Goal: Task Accomplishment & Management: Manage account settings

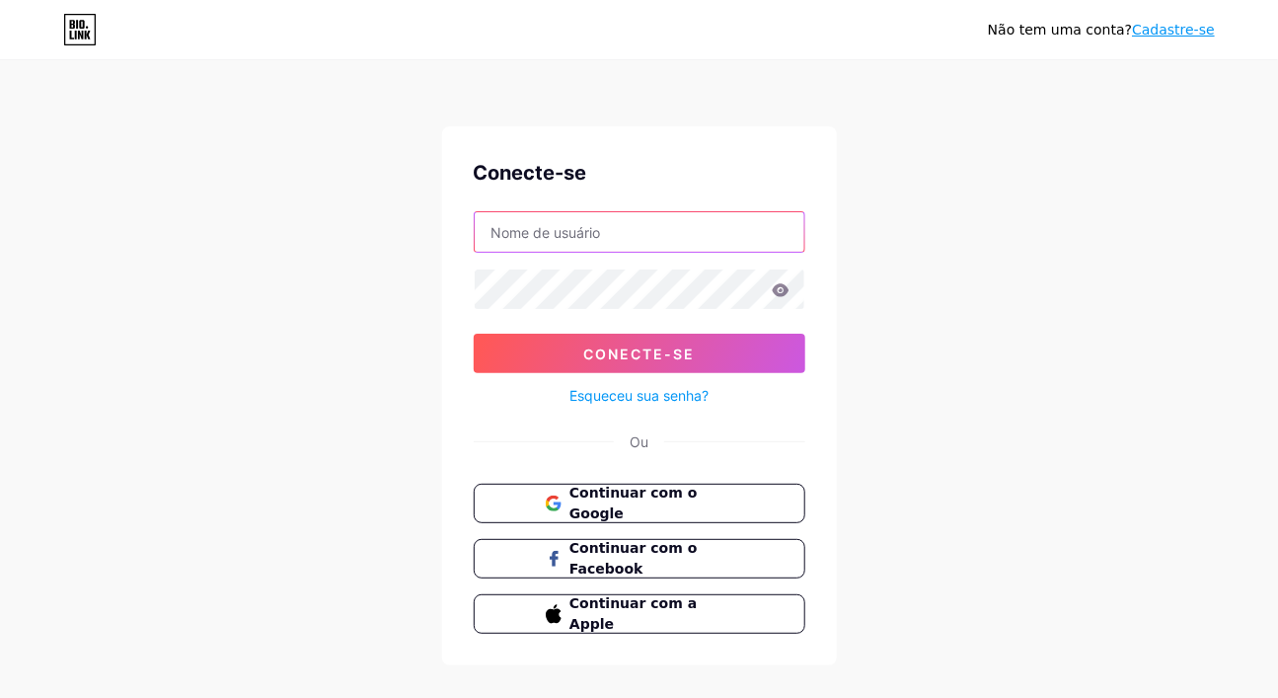
type input "karisonalfaia@gmail.com"
click at [783, 290] on icon at bounding box center [780, 289] width 17 height 13
click at [783, 294] on icon at bounding box center [780, 289] width 17 height 13
click at [783, 288] on icon at bounding box center [780, 289] width 17 height 13
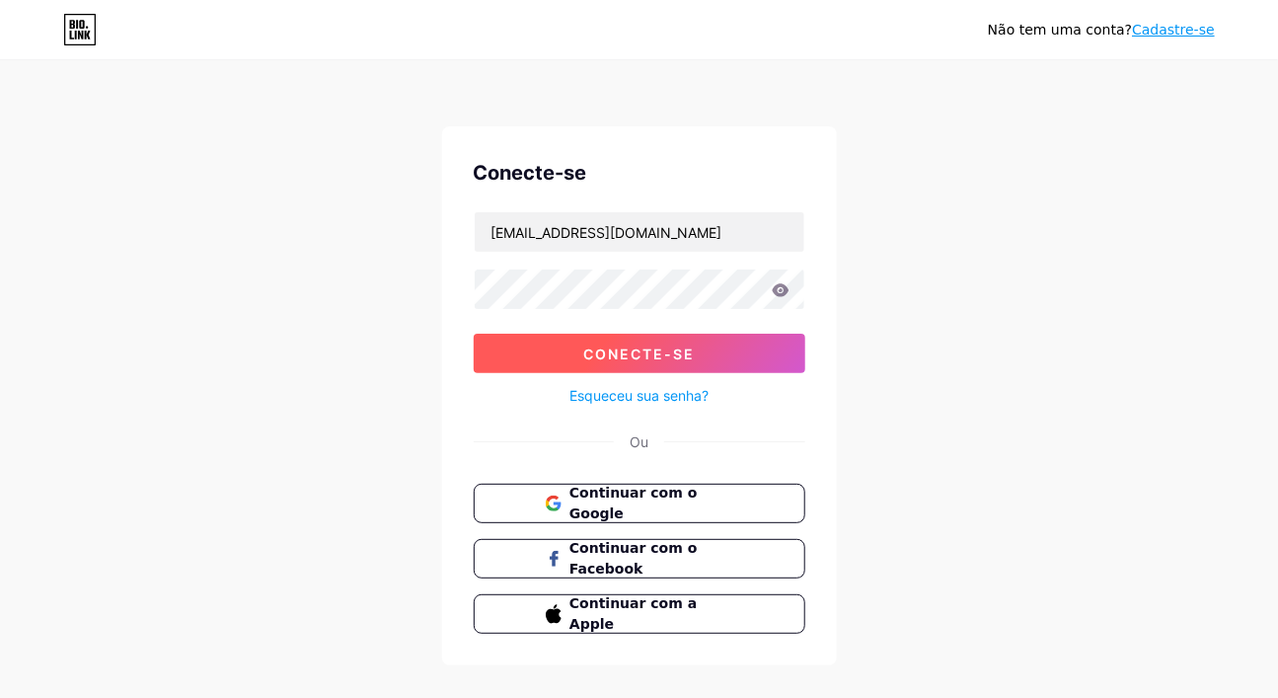
click at [636, 345] on font "Conecte-se" at bounding box center [638, 353] width 111 height 17
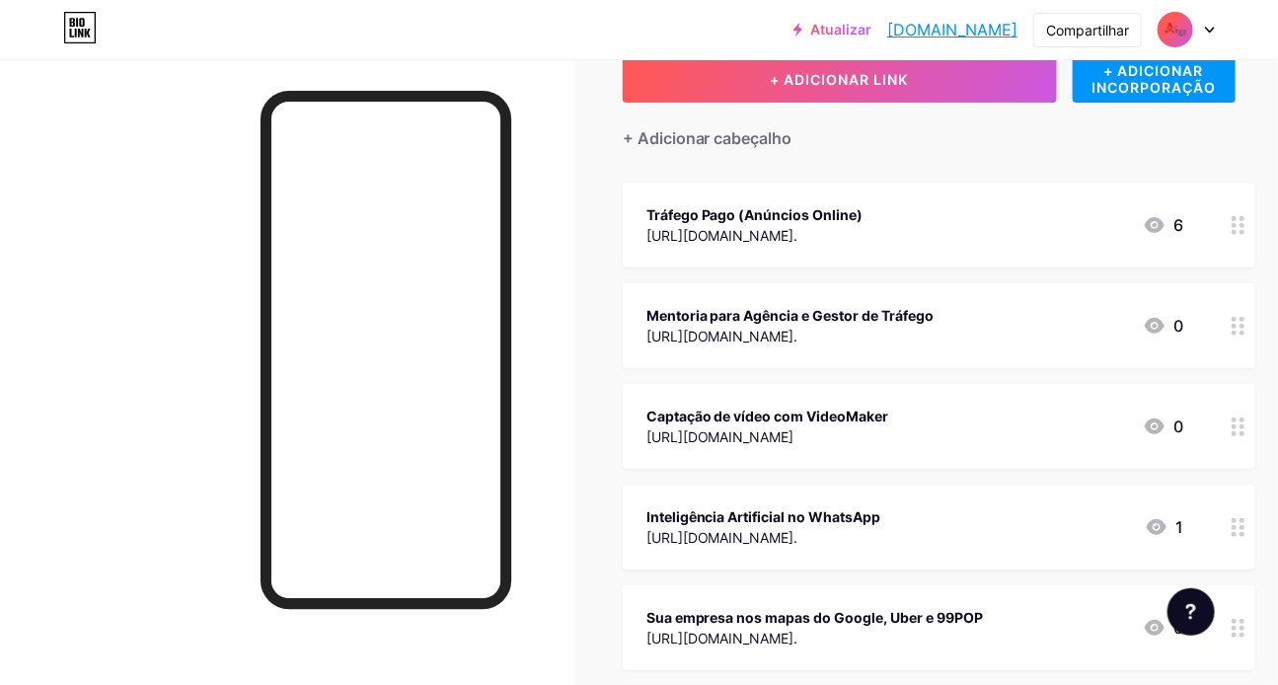
scroll to position [140, 0]
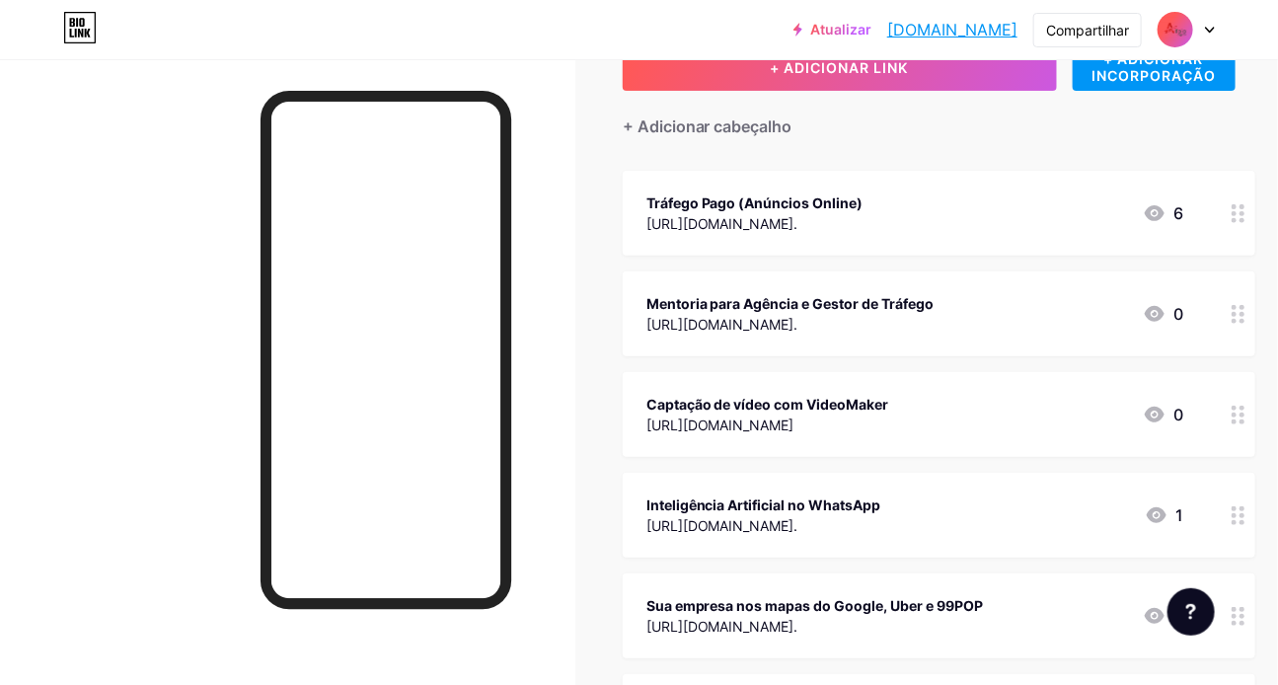
click at [798, 230] on font "https://wa.me/5585996659082?text=Quero%20informa%C3%A7%C3%B5es%20pra%20aplicar%…" at bounding box center [722, 223] width 152 height 17
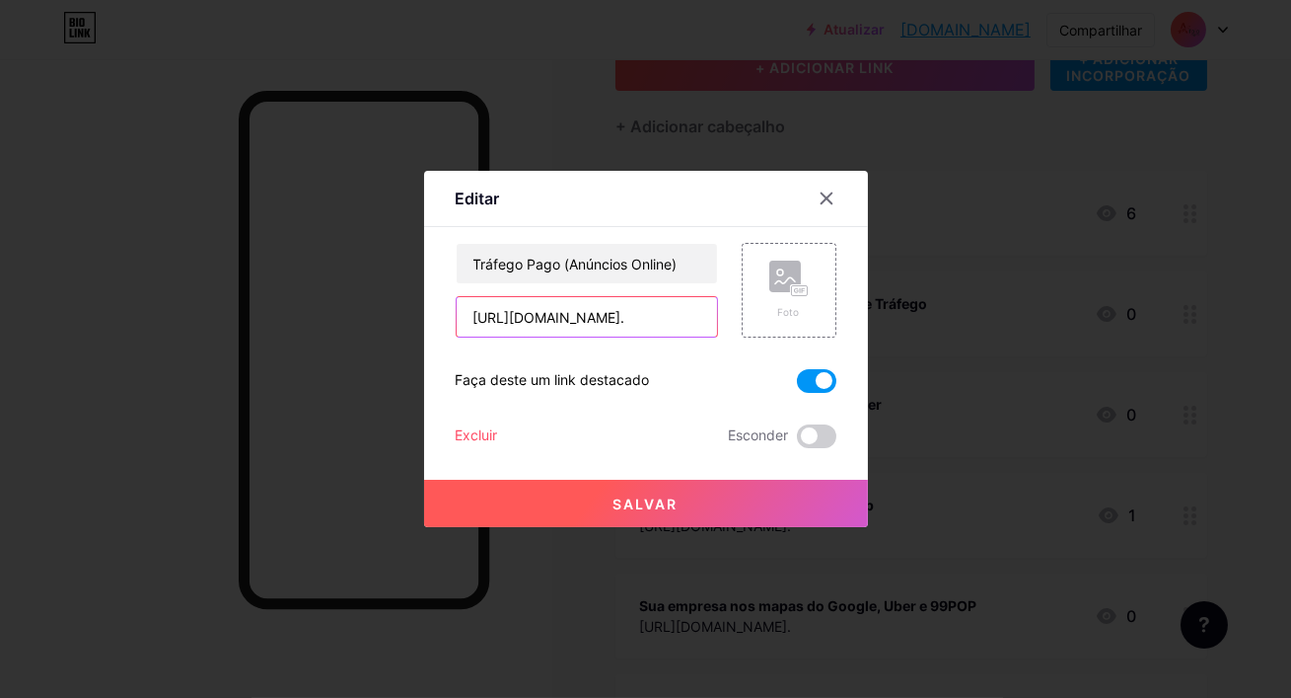
click at [670, 323] on input "https://wa.me/5585996659082?text=Quero%20informa%C3%A7%C3%B5es%20pra%20aplicar%…" at bounding box center [587, 316] width 260 height 39
drag, startPoint x: 677, startPoint y: 316, endPoint x: 586, endPoint y: 314, distance: 90.8
click at [586, 314] on input "https://wa.me/5585996659082?text=Quero%20informa%C3%A7%C3%B5es%20pra%20aplicar%…" at bounding box center [587, 316] width 260 height 39
paste input "9883730"
type input "[URL][DOMAIN_NAME]."
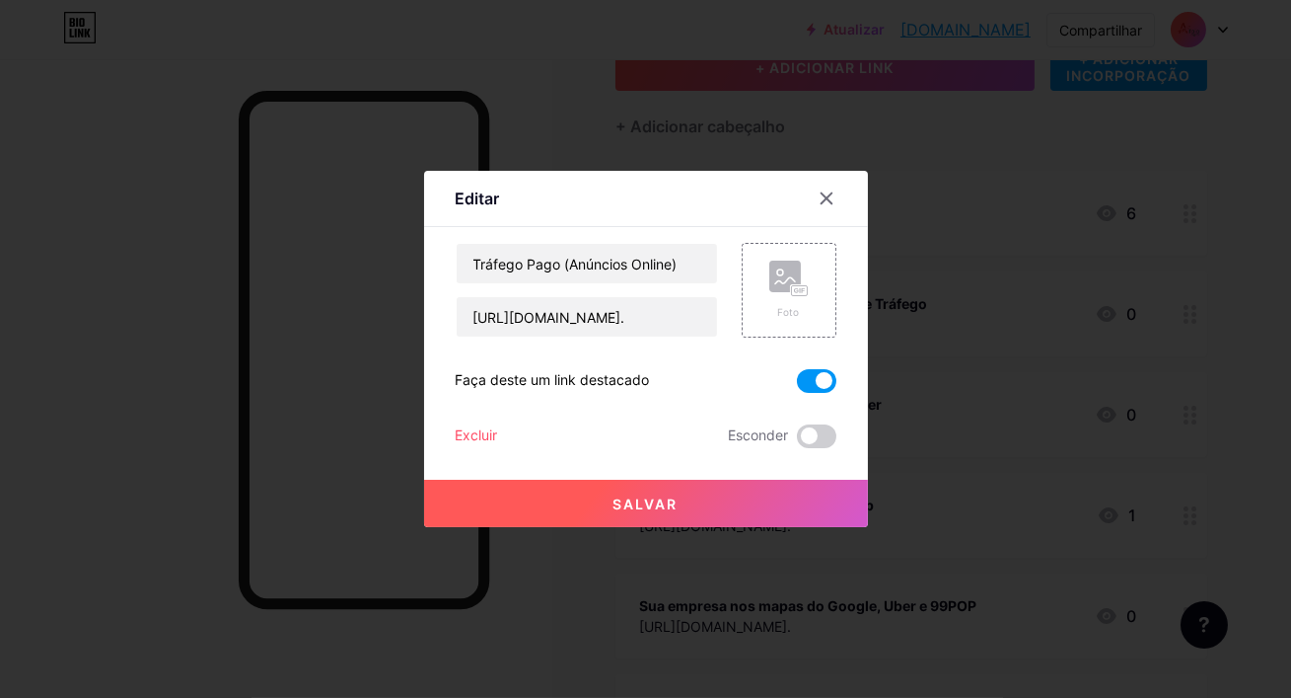
click at [656, 514] on button "Salvar" at bounding box center [646, 502] width 444 height 47
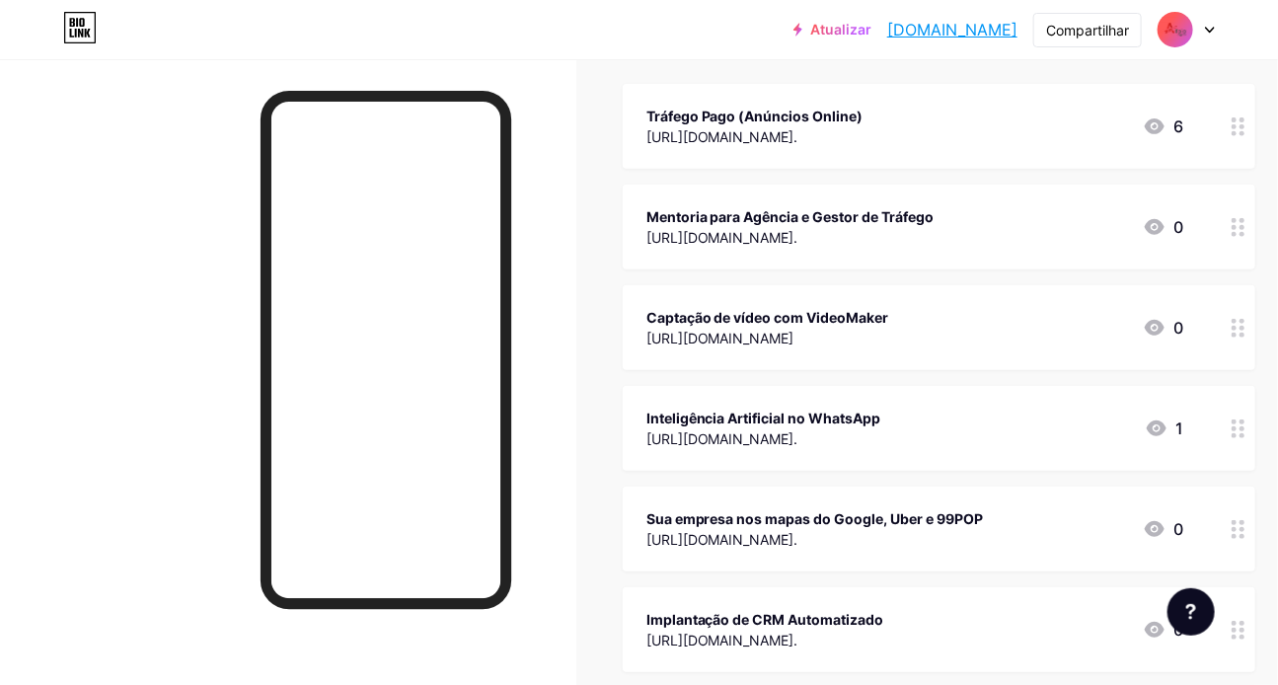
scroll to position [229, 0]
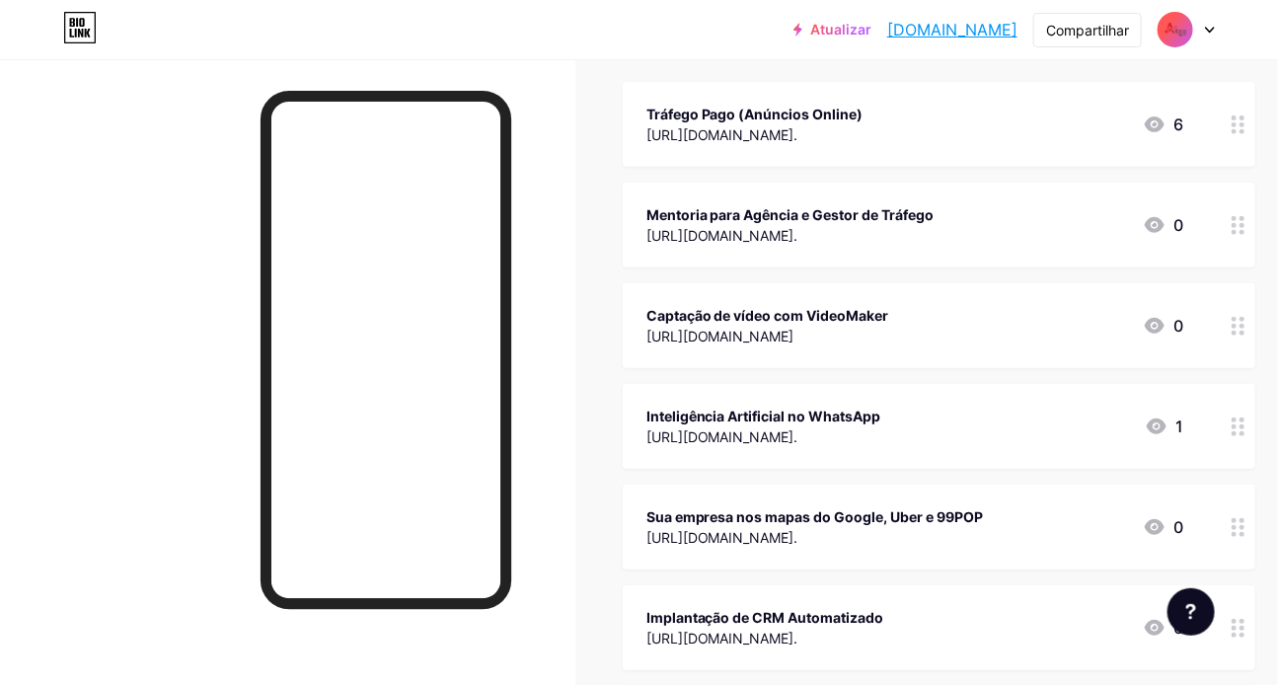
click at [889, 329] on div "https://wa.me/5585996659082?text=Quero%20fazer%20capta%C3%A7%C3%B5es%20de%20v%C…" at bounding box center [767, 336] width 243 height 21
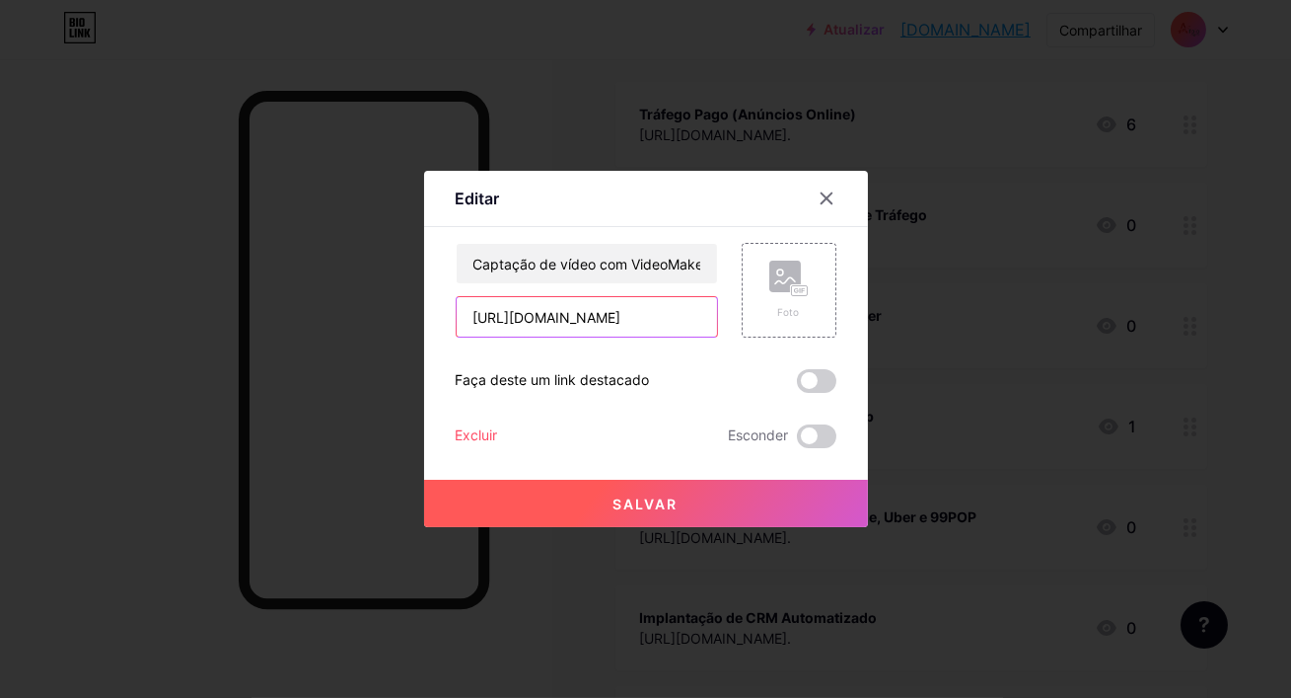
drag, startPoint x: 679, startPoint y: 315, endPoint x: 585, endPoint y: 319, distance: 93.8
click at [585, 319] on input "https://wa.me/5585996659082?text=Quero%20fazer%20capta%C3%A7%C3%B5es%20de%20v%C…" at bounding box center [587, 316] width 260 height 39
paste input "9883730"
type input "[URL][DOMAIN_NAME][PERSON_NAME]"
click at [651, 513] on button "Salvar" at bounding box center [646, 502] width 444 height 47
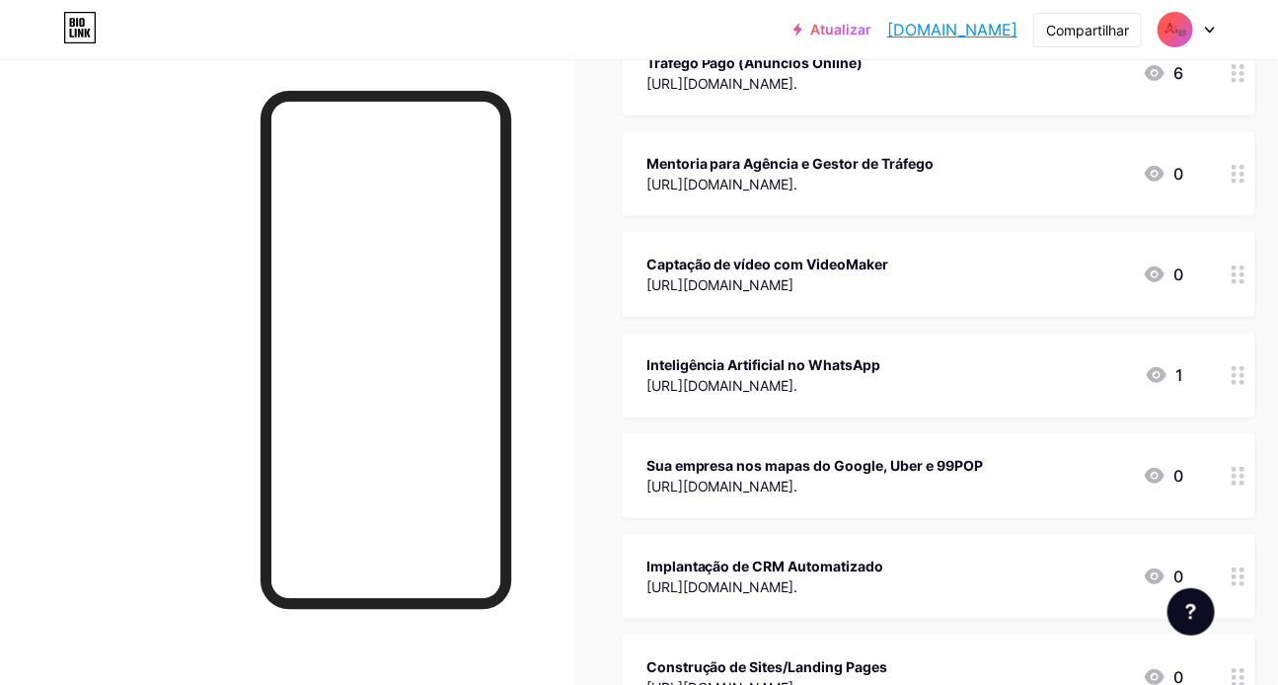
scroll to position [282, 0]
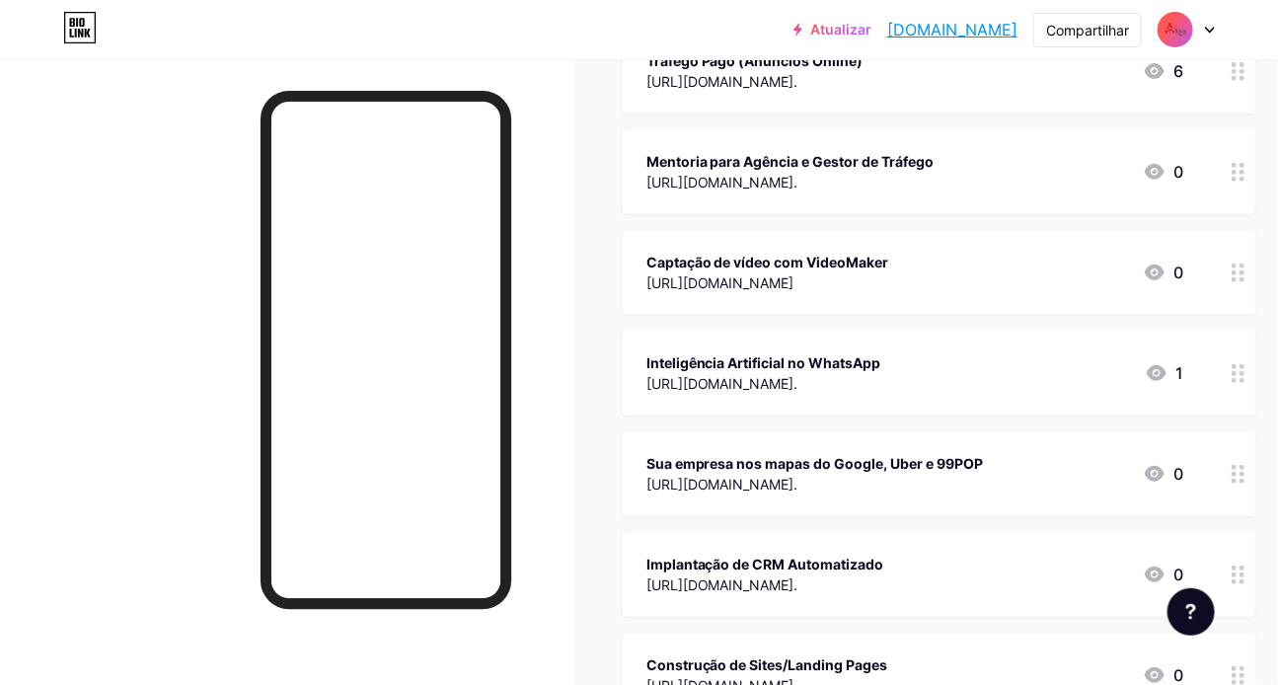
click at [881, 373] on div "Inteligência Artificial no WhatsApp" at bounding box center [763, 362] width 235 height 21
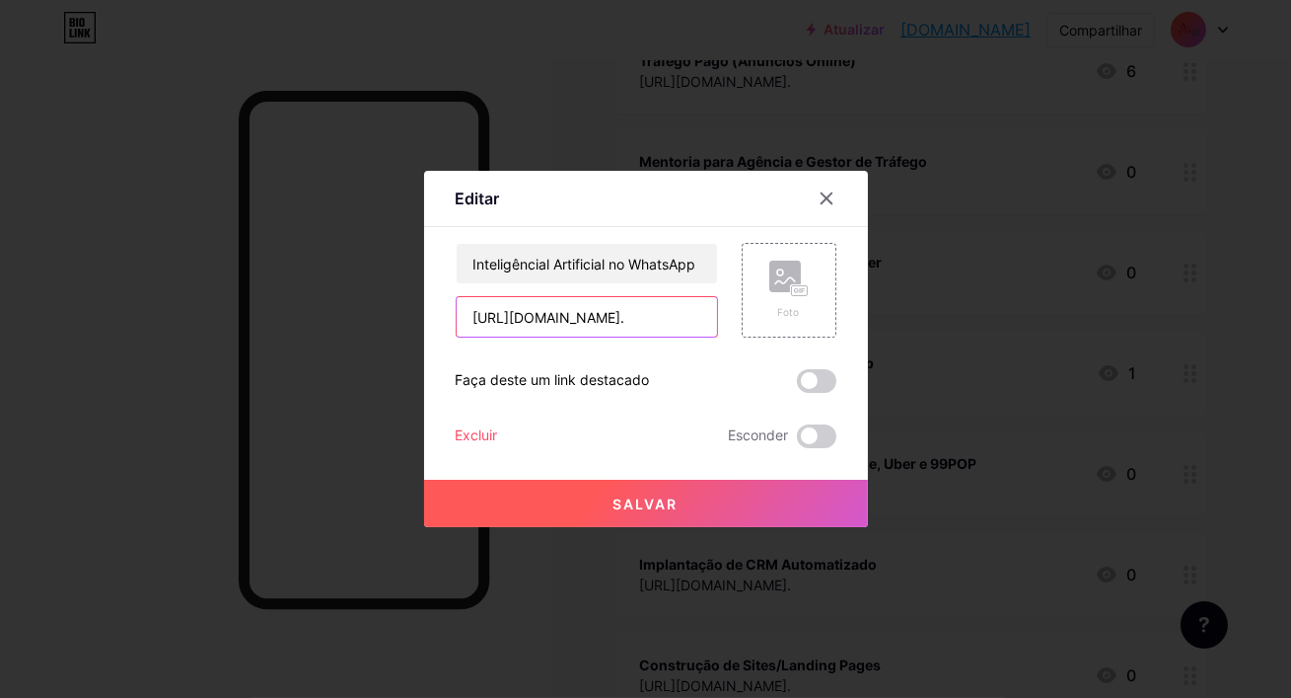
drag, startPoint x: 678, startPoint y: 313, endPoint x: 586, endPoint y: 319, distance: 91.9
click at [586, 319] on input "https://wa.me/5585996659082?text=Quero%20I.A%20no%20meu%20WhatsApp%20pra%20resp…" at bounding box center [587, 316] width 260 height 39
paste input "9883730"
type input "[URL][DOMAIN_NAME]."
click at [649, 498] on font "Salvar" at bounding box center [646, 503] width 65 height 17
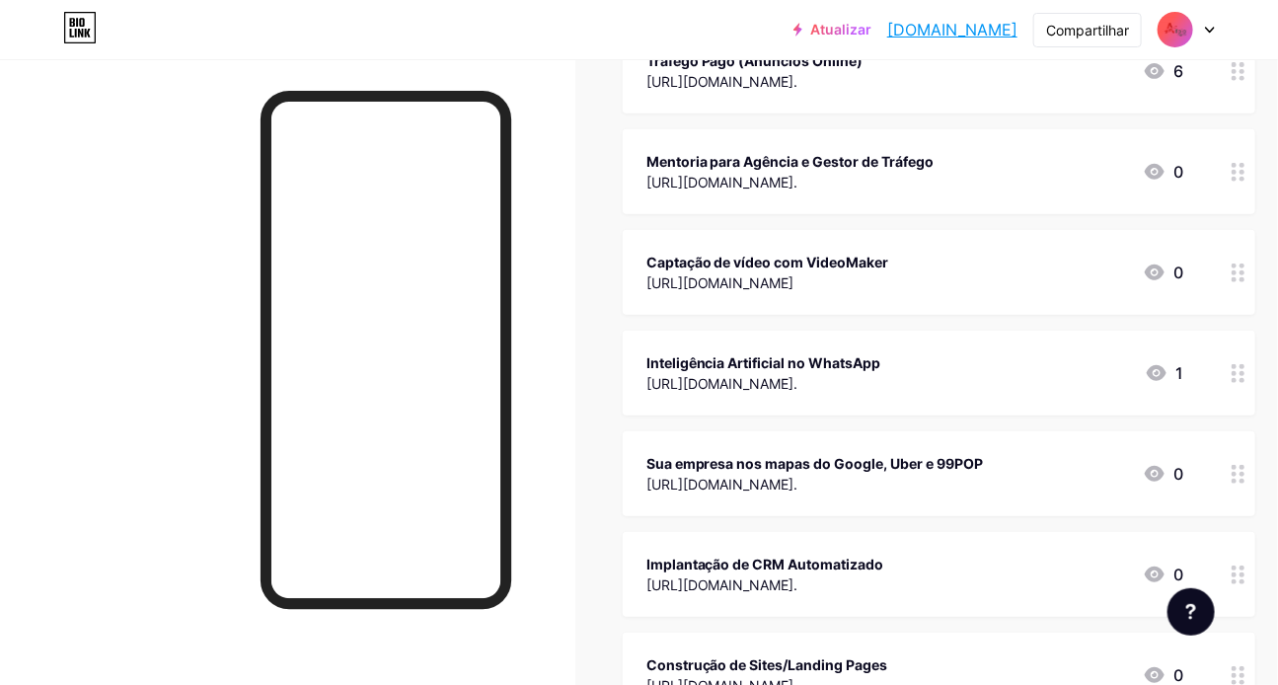
click at [1162, 480] on div "Sua empresa nos mapas do Google, Uber e 99POP https://wa.me/5585996659082?text=…" at bounding box center [939, 473] width 632 height 85
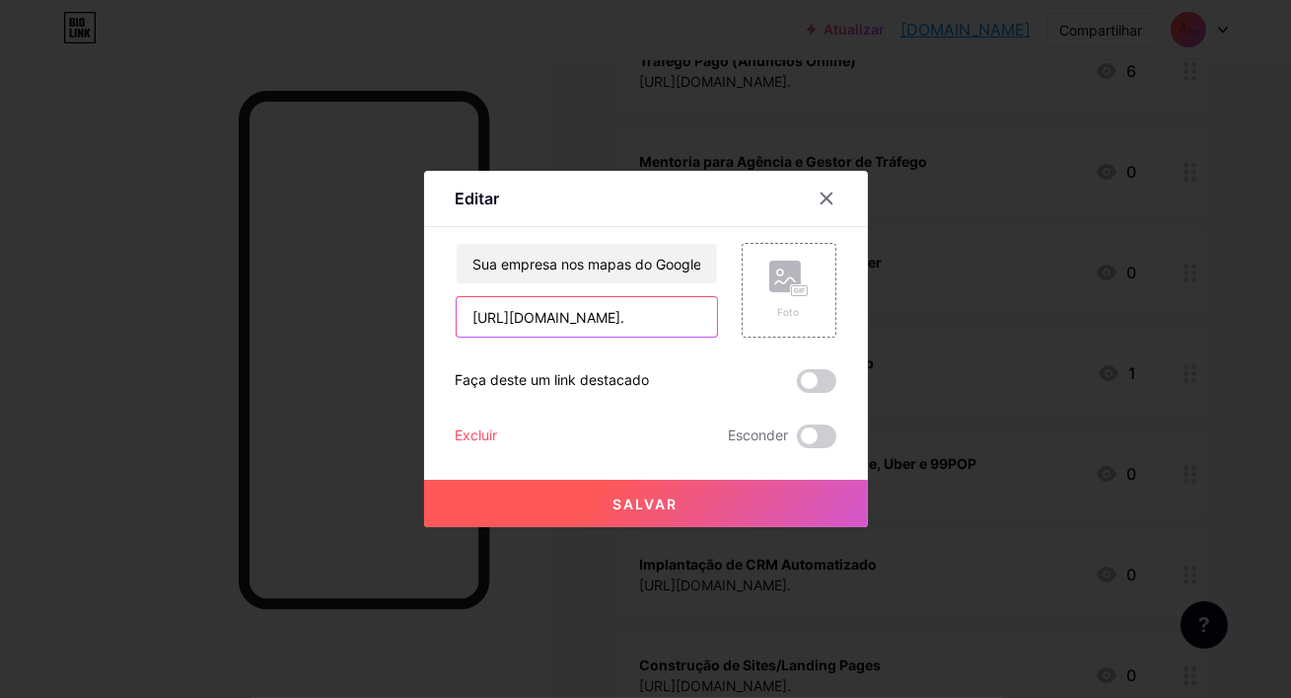
click at [669, 329] on input "https://wa.me/5585996659082?text=Quero%20colocar%20minha%20empresa%20nos%20Maps…" at bounding box center [587, 316] width 260 height 39
drag, startPoint x: 677, startPoint y: 317, endPoint x: 585, endPoint y: 312, distance: 91.9
click at [585, 312] on input "https://wa.me/5585996659082?text=Quero%20colocar%20minha%20empresa%20nos%20Maps…" at bounding box center [587, 316] width 260 height 39
paste input "9883730"
type input "[URL][DOMAIN_NAME]."
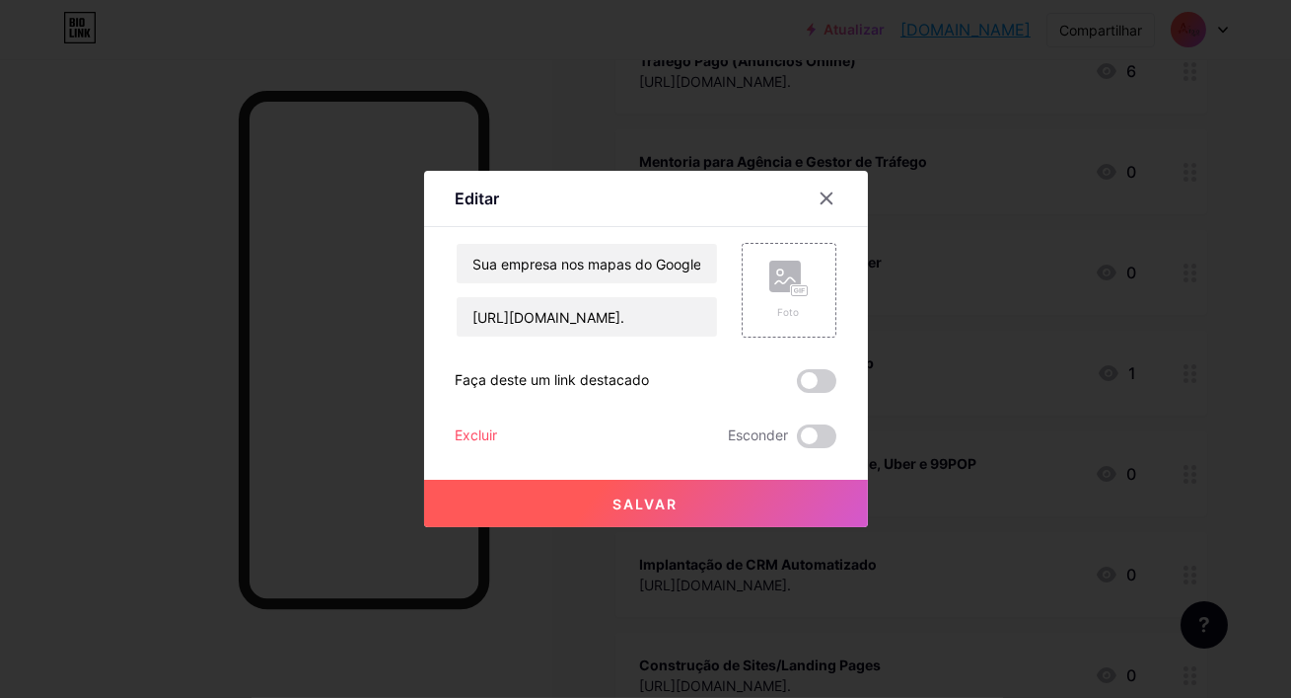
click at [649, 517] on button "Salvar" at bounding box center [646, 502] width 444 height 47
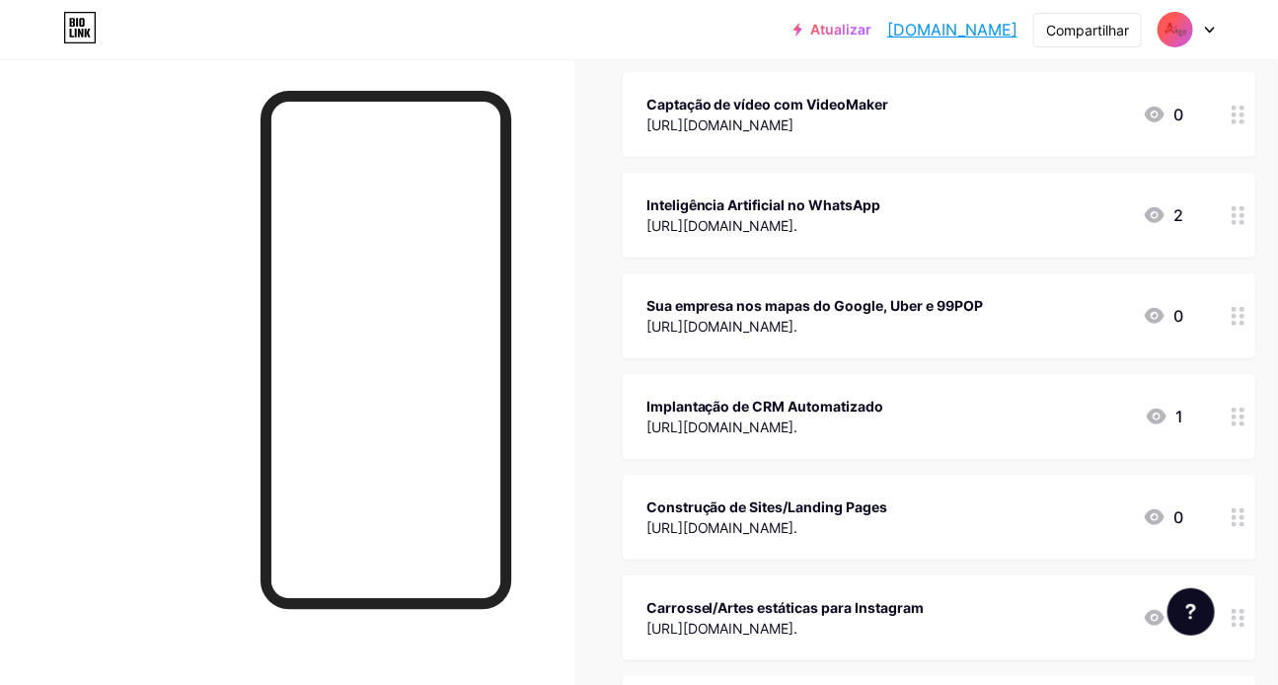
scroll to position [441, 0]
click at [798, 430] on font "[URL][DOMAIN_NAME]." at bounding box center [722, 425] width 152 height 17
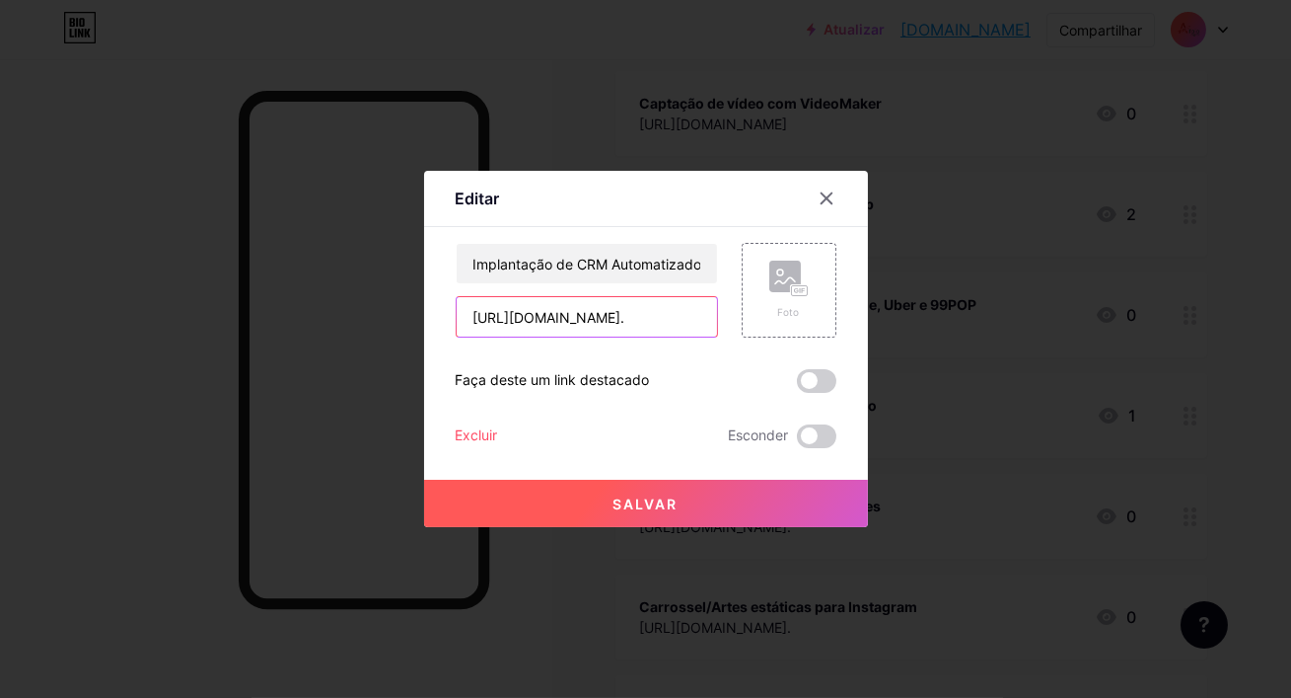
click at [654, 316] on input "https://wa.me/5585996659082?text=Quero%20informa%C3%A7%C3%B5es%20pra%20estrutur…" at bounding box center [587, 316] width 260 height 39
drag, startPoint x: 677, startPoint y: 315, endPoint x: 588, endPoint y: 317, distance: 88.8
click at [588, 317] on input "https://wa.me/5585996659082?text=Quero%20informa%C3%A7%C3%B5es%20pra%20estrutur…" at bounding box center [587, 316] width 260 height 39
paste input "9883730"
type input "[URL][DOMAIN_NAME]."
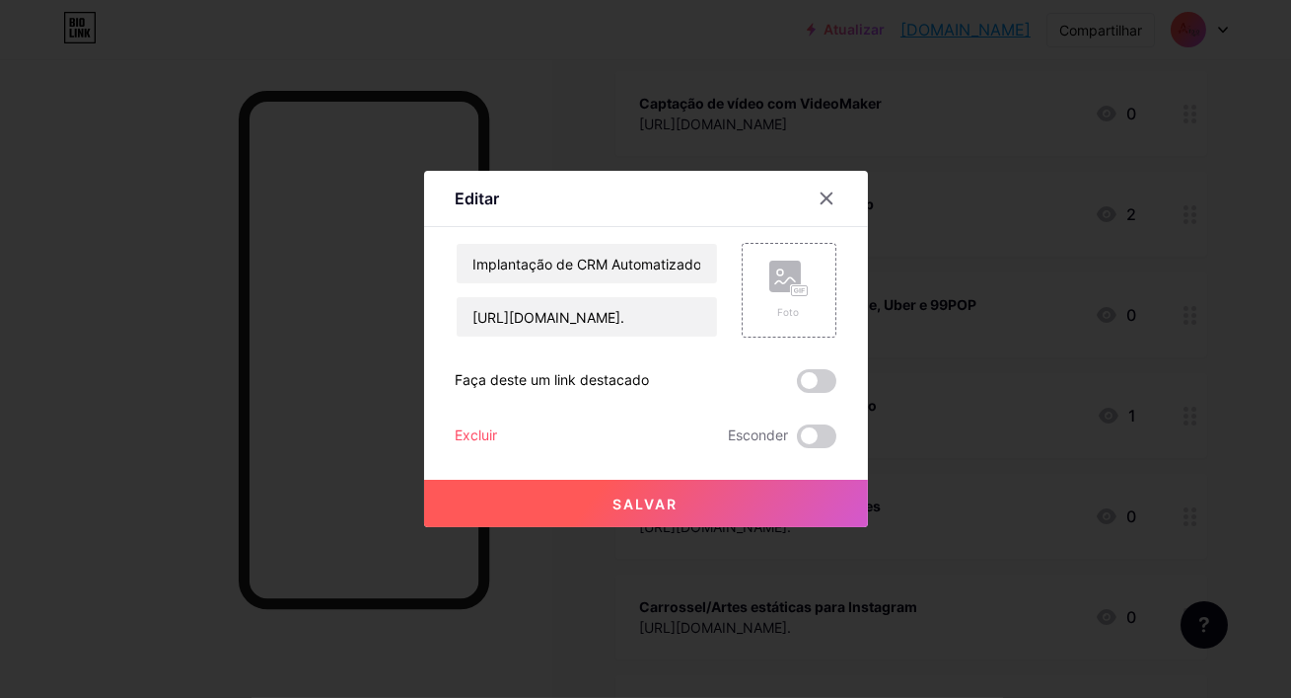
click at [699, 506] on button "Salvar" at bounding box center [646, 502] width 444 height 47
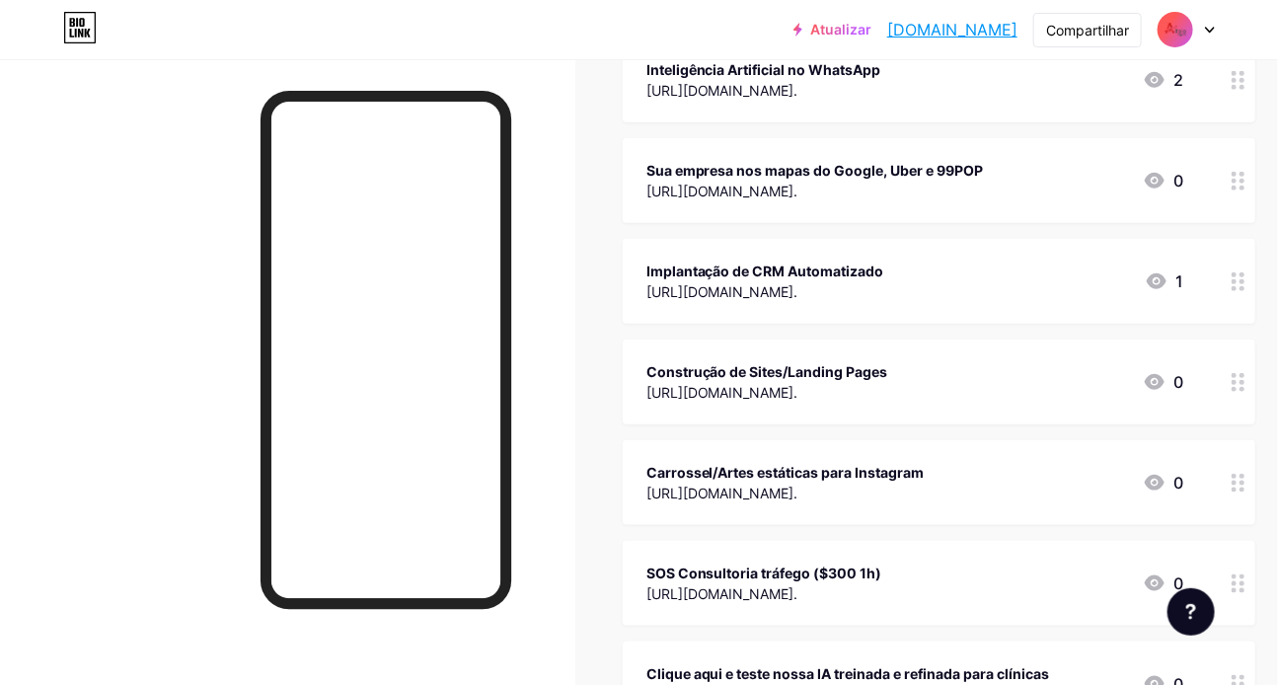
scroll to position [576, 0]
click at [888, 378] on div "Construção de Sites/Landing Pages" at bounding box center [767, 370] width 242 height 21
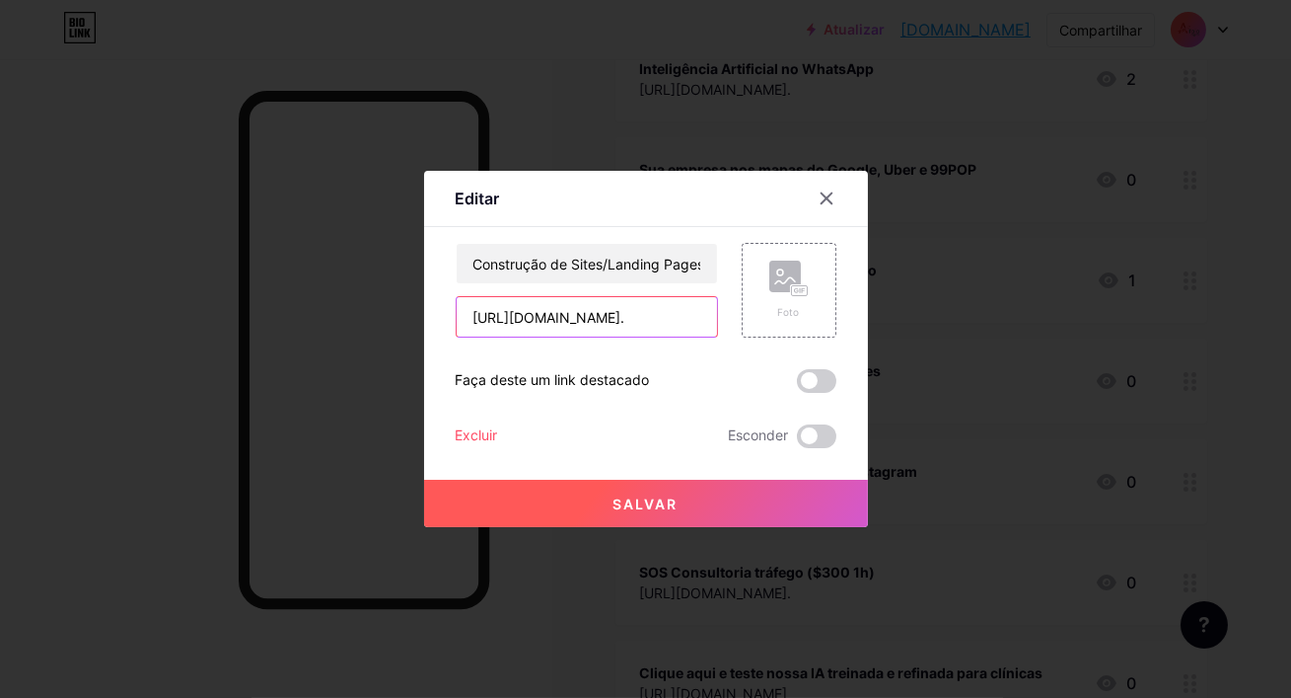
drag, startPoint x: 677, startPoint y: 312, endPoint x: 587, endPoint y: 319, distance: 90.0
click at [587, 319] on input "https://wa.me/5585996659082?text=Quero%20construir%20um%20site%20pra%20meu%20ne…" at bounding box center [587, 316] width 260 height 39
paste input "9883730"
type input "[URL][DOMAIN_NAME]."
click at [659, 501] on font "Salvar" at bounding box center [646, 503] width 65 height 17
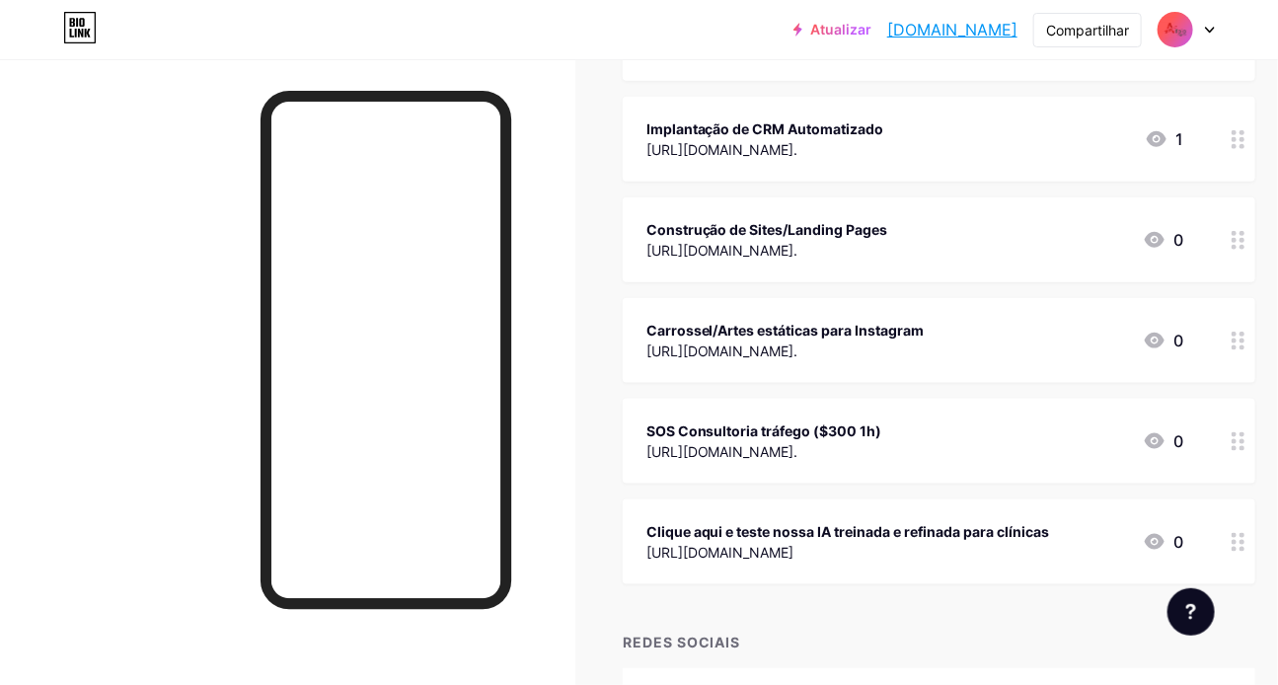
scroll to position [721, 0]
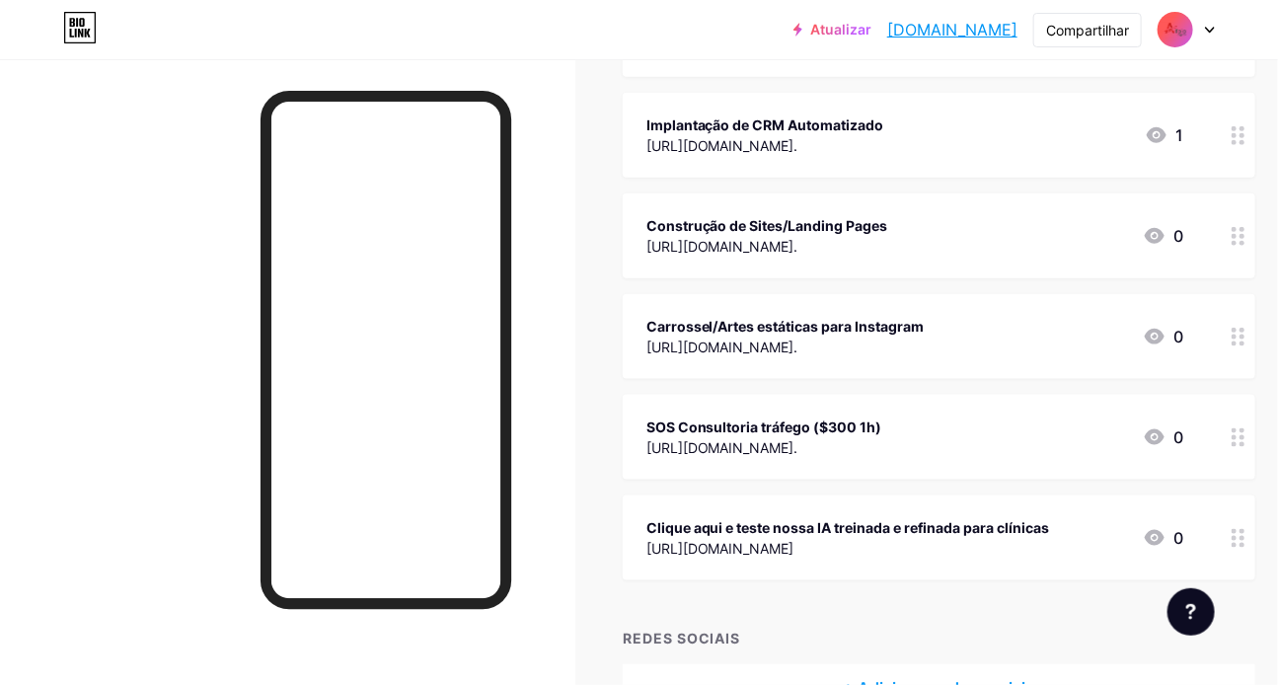
click at [924, 333] on div "Carrossel/Artes estáticas para Instagram" at bounding box center [785, 326] width 278 height 21
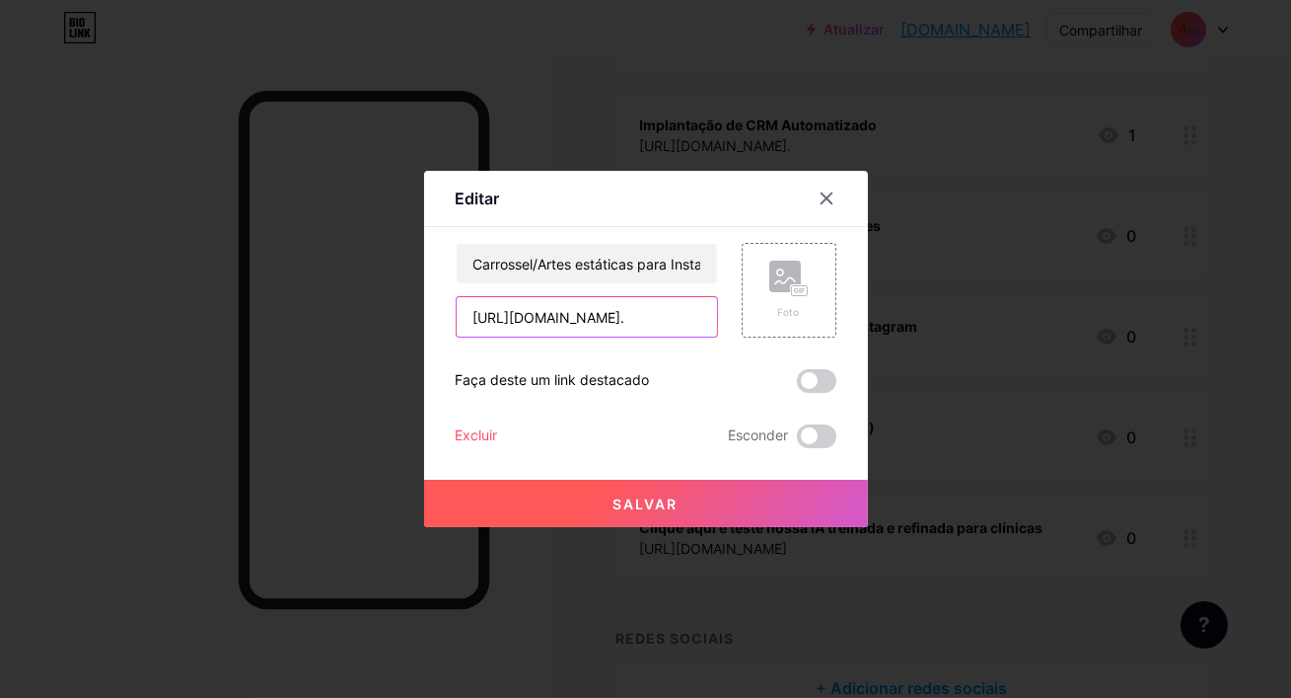
drag, startPoint x: 678, startPoint y: 313, endPoint x: 643, endPoint y: 314, distance: 34.5
click at [668, 314] on input "https://wa.me/5585996659082?text=Quero%20artes%20est%C3%A1ticas%20para%20postar…" at bounding box center [587, 316] width 260 height 39
drag, startPoint x: 643, startPoint y: 314, endPoint x: 589, endPoint y: 315, distance: 54.3
click at [589, 315] on input "https://wa.me/5585996659082?text=Quero%20artes%20est%C3%A1ticas%20para%20postar…" at bounding box center [587, 316] width 260 height 39
paste input "59998837308"
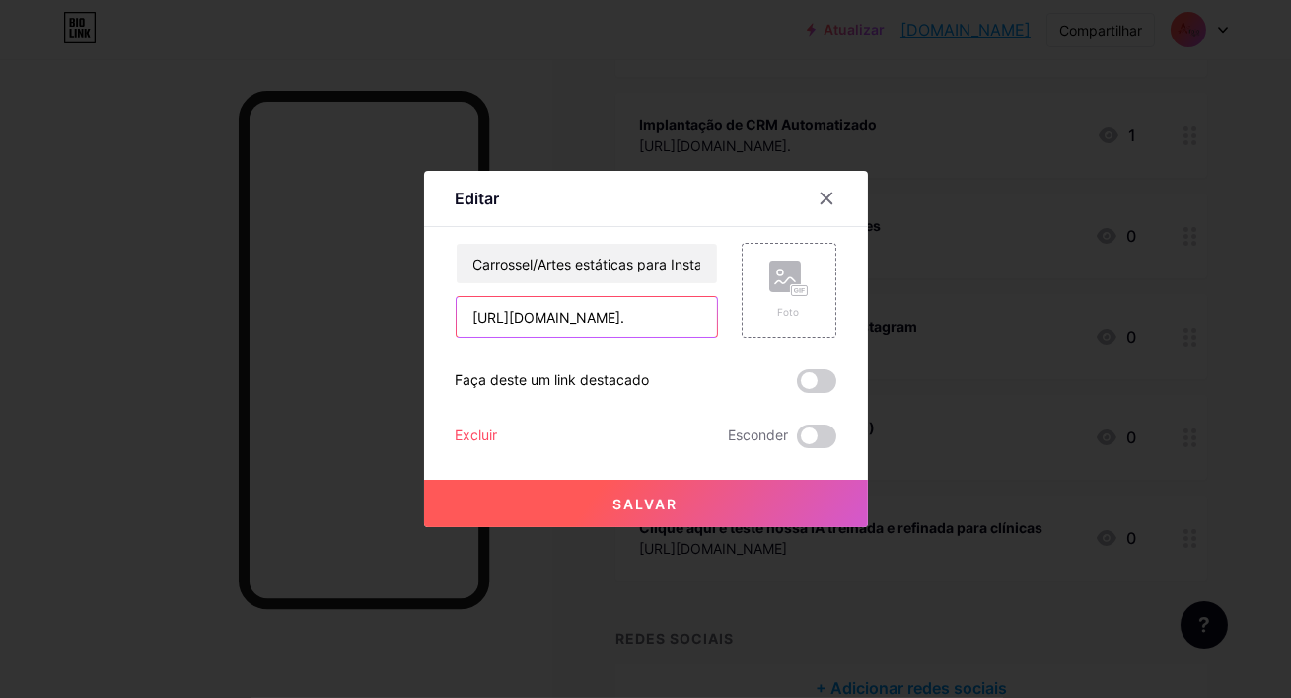
type input "[URL][DOMAIN_NAME]."
click at [665, 486] on button "Salvar" at bounding box center [646, 502] width 444 height 47
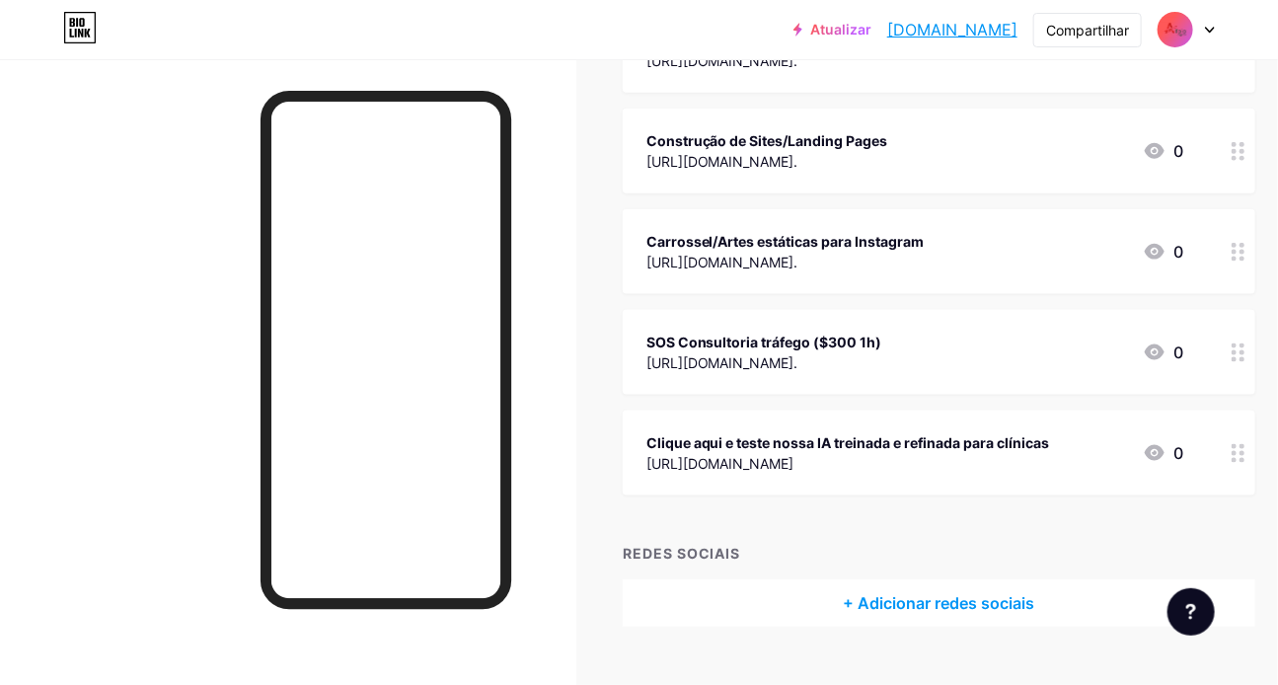
scroll to position [803, 0]
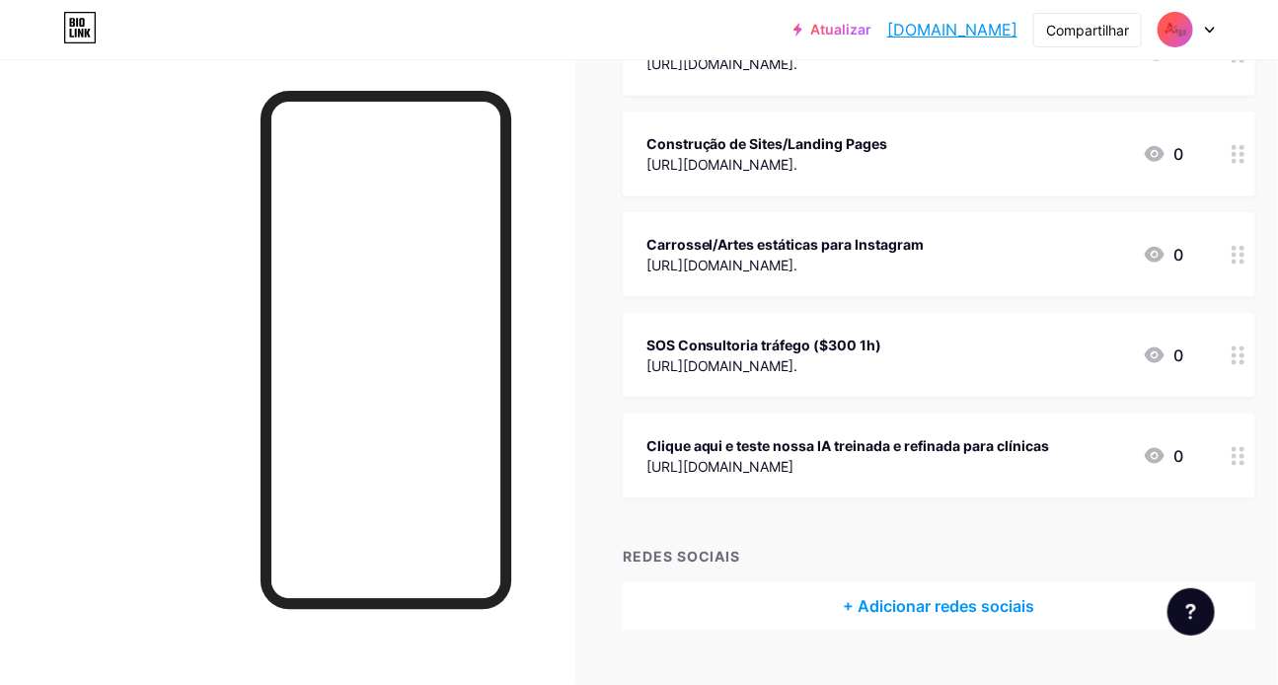
click at [798, 369] on font "https://wa.me/5585999519660?text=Preciso%20de%20um%20SOS%20r%C3%A1pido%20no%20m…" at bounding box center [722, 365] width 152 height 17
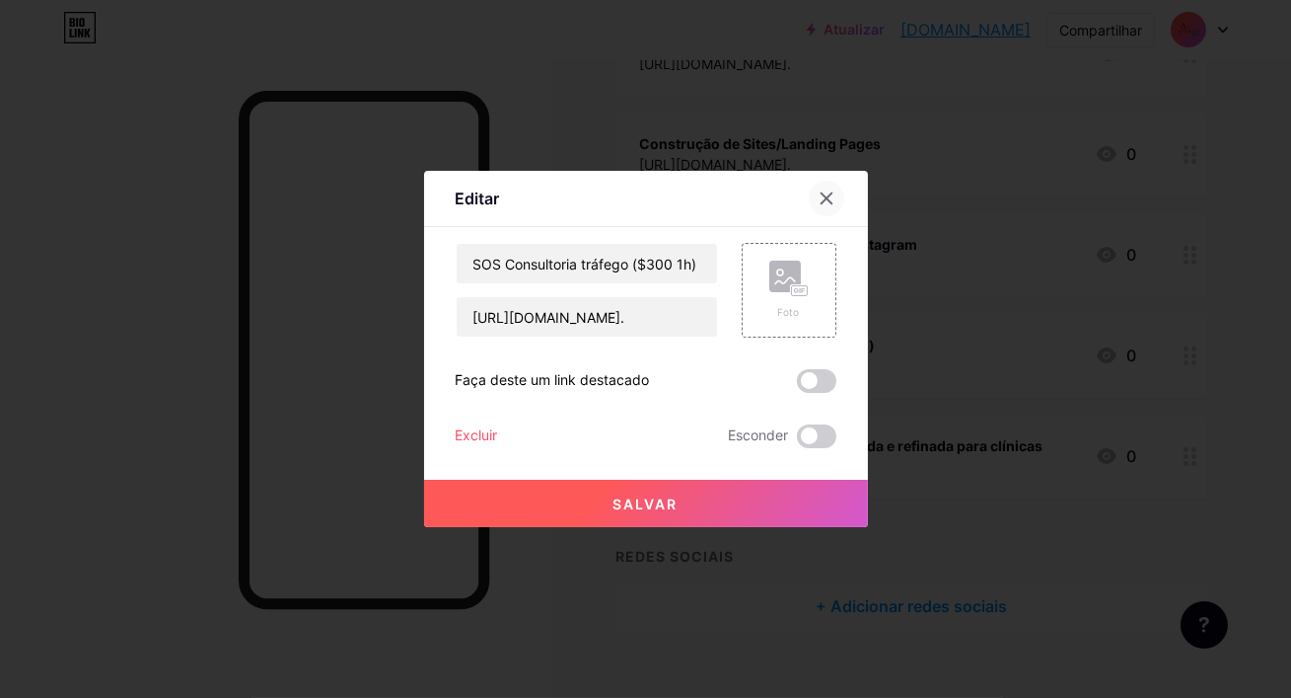
click at [825, 193] on icon at bounding box center [827, 198] width 16 height 16
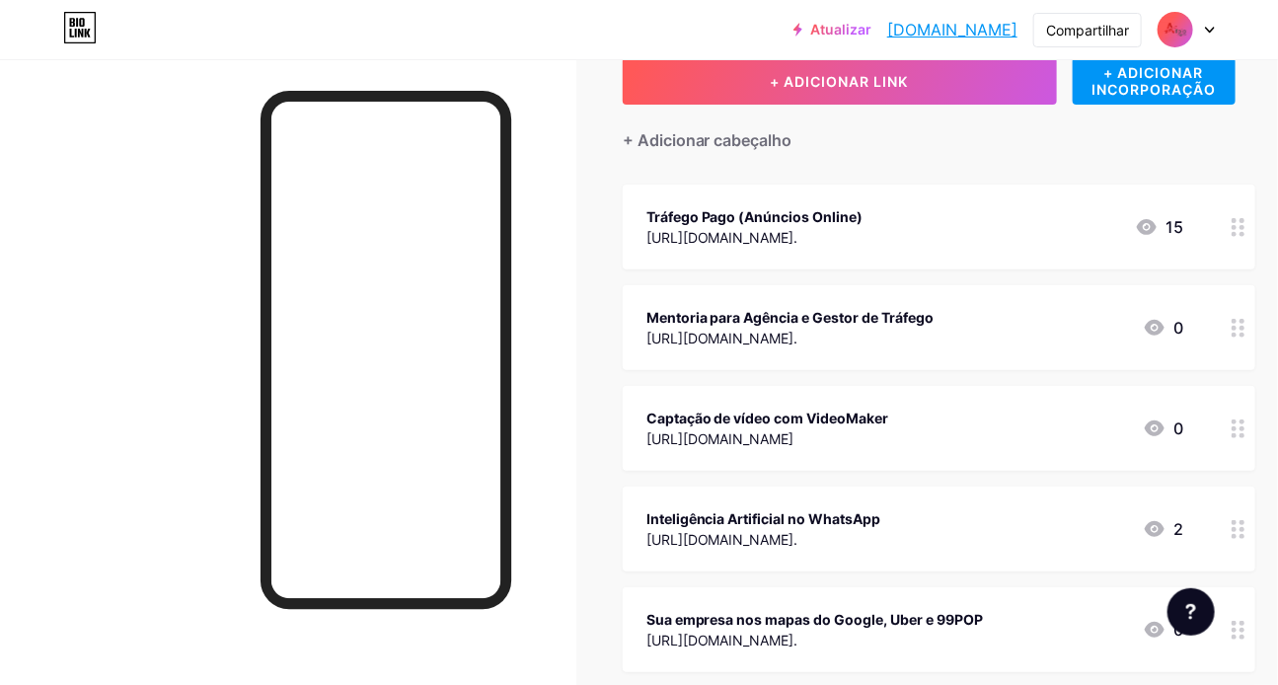
scroll to position [0, 0]
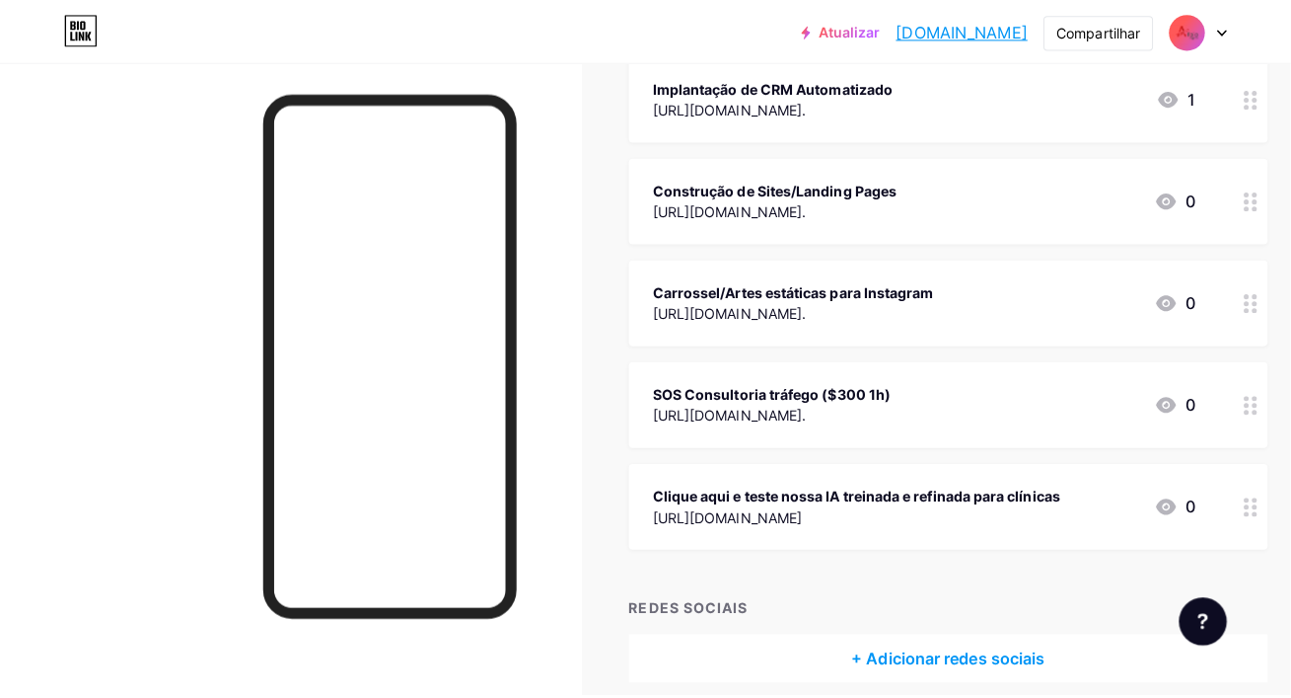
scroll to position [764, 0]
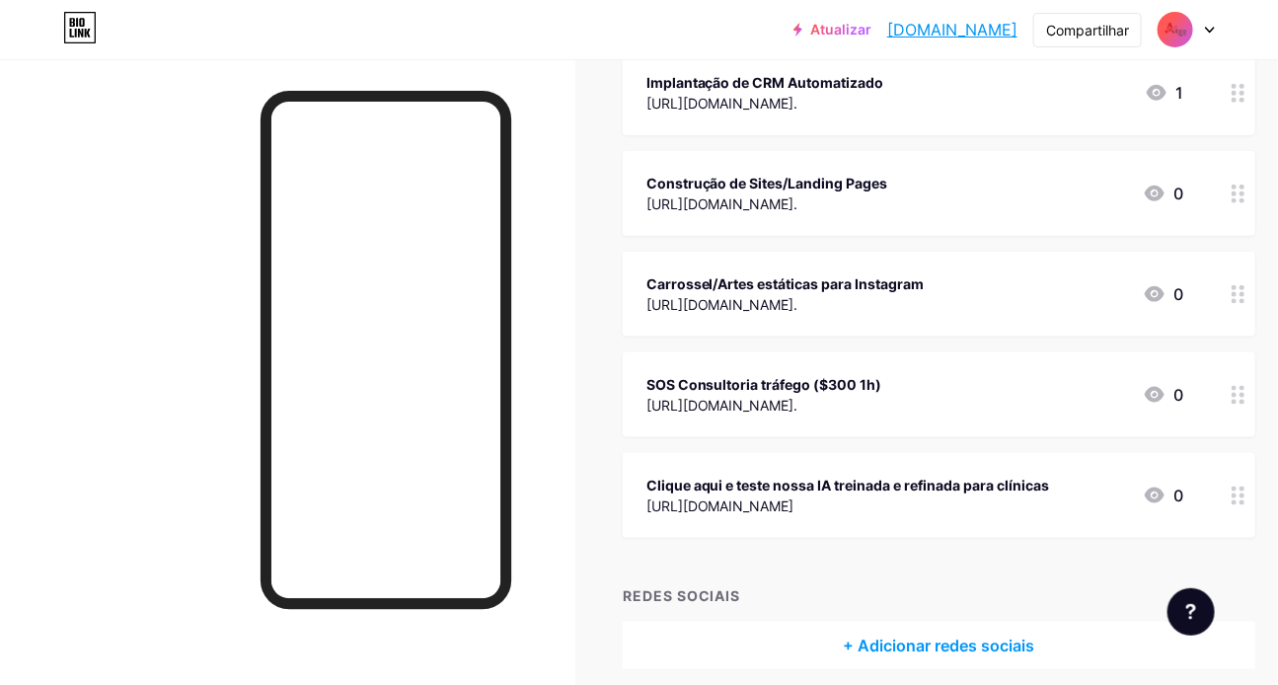
click at [798, 413] on font "[URL][DOMAIN_NAME]." at bounding box center [722, 405] width 152 height 17
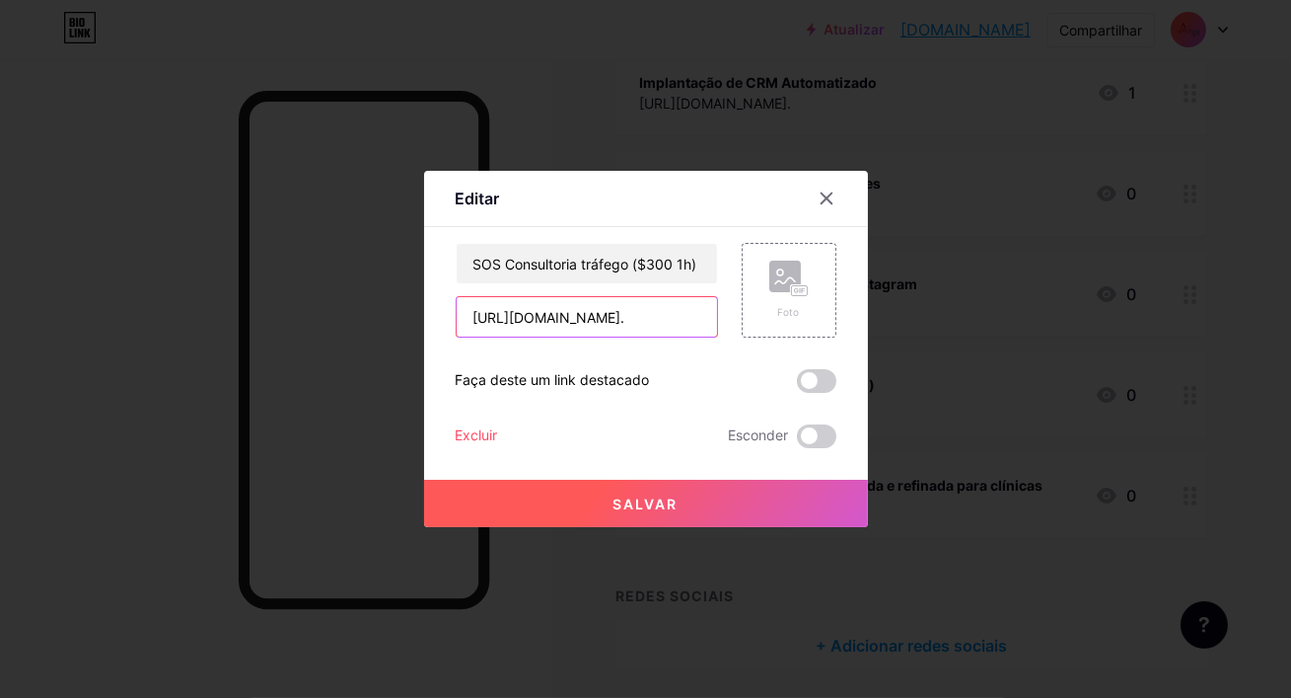
drag, startPoint x: 675, startPoint y: 314, endPoint x: 590, endPoint y: 315, distance: 84.9
click at [587, 314] on input "[URL][DOMAIN_NAME]." at bounding box center [587, 316] width 260 height 39
paste input "88373"
type input "[URL][DOMAIN_NAME]."
click at [647, 522] on button "Salvar" at bounding box center [646, 502] width 444 height 47
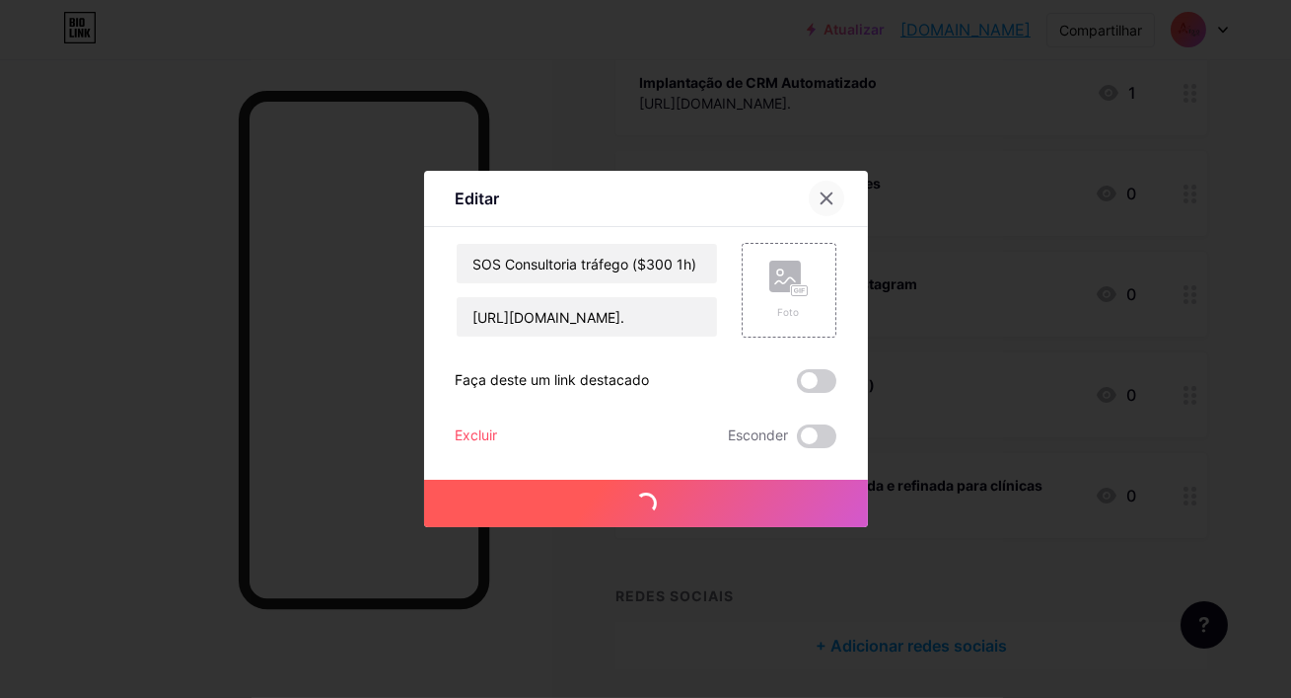
click at [838, 206] on div at bounding box center [827, 199] width 36 height 36
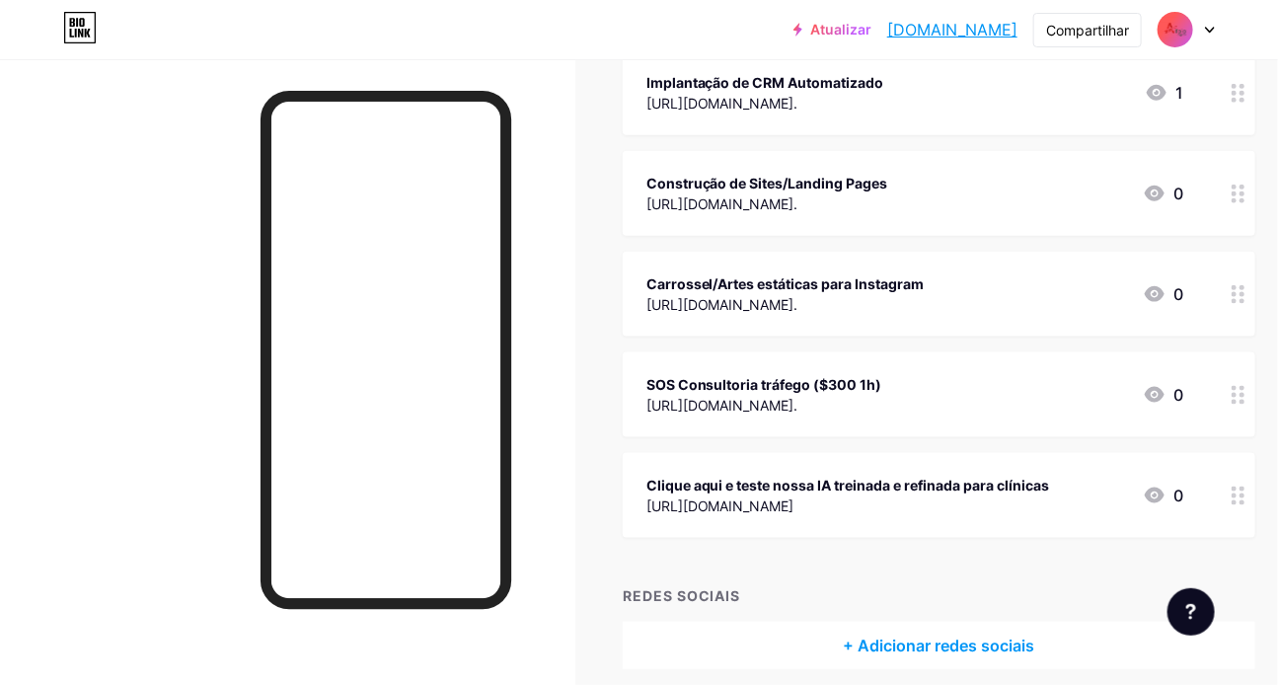
click at [917, 371] on div "SOS Consultoria tráfego ($300 1h) https://wa.me/5585999519660?text=Preciso%20de…" at bounding box center [939, 394] width 632 height 85
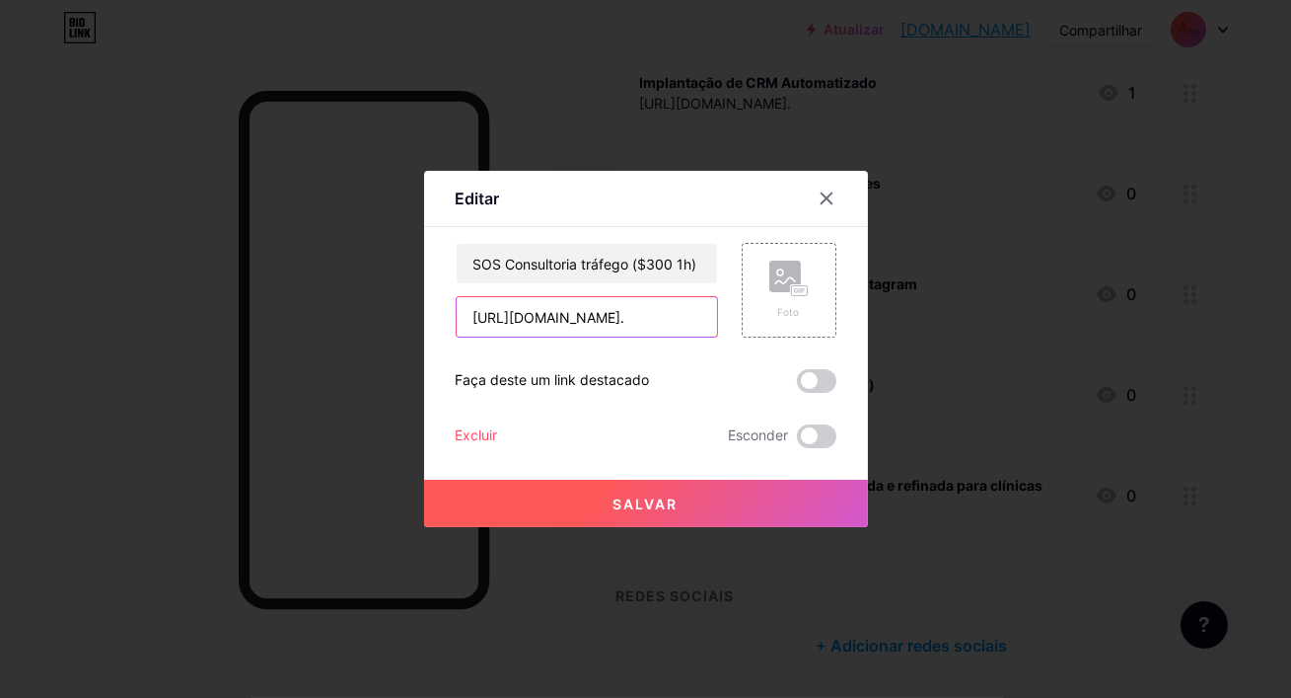
drag, startPoint x: 676, startPoint y: 315, endPoint x: 588, endPoint y: 317, distance: 87.8
click at [588, 317] on input "[URL][DOMAIN_NAME]." at bounding box center [587, 316] width 260 height 39
paste input "88373"
type input "[URL][DOMAIN_NAME]."
click at [669, 507] on font "Salvar" at bounding box center [646, 503] width 65 height 17
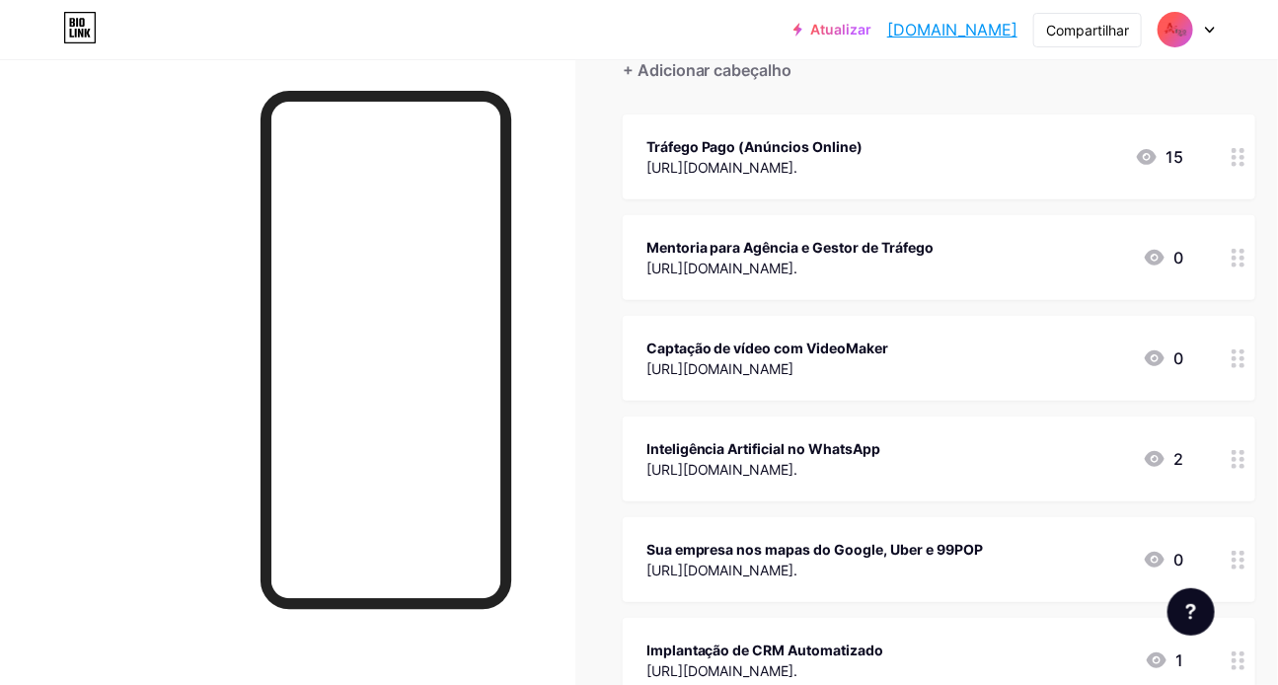
scroll to position [197, 0]
click at [798, 263] on font "[URL][DOMAIN_NAME]." at bounding box center [722, 266] width 152 height 17
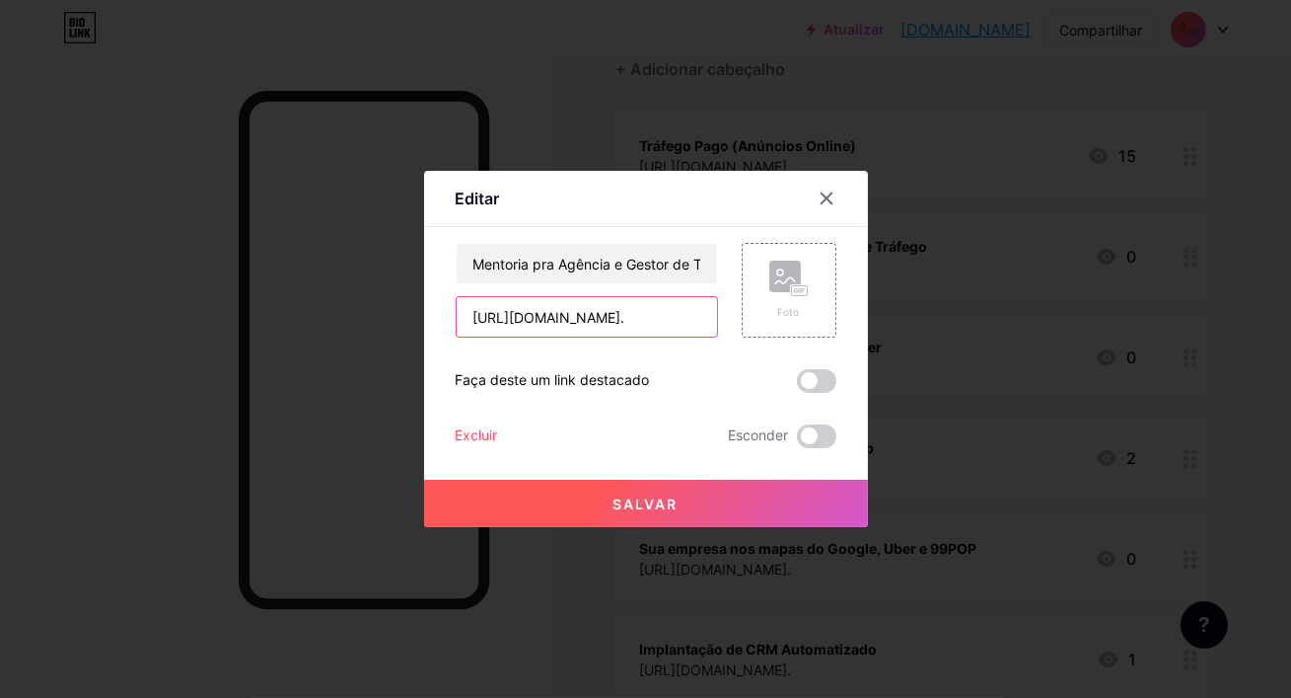
drag, startPoint x: 677, startPoint y: 316, endPoint x: 588, endPoint y: 317, distance: 88.8
click at [588, 317] on input "https://wa.me/5585999519660?text=Quero%20escalar%20minha%20ag%C3%AAncia%20com%2…" at bounding box center [587, 316] width 260 height 39
paste input "88373"
type input "[URL][DOMAIN_NAME]."
click at [667, 523] on button "Salvar" at bounding box center [646, 502] width 444 height 47
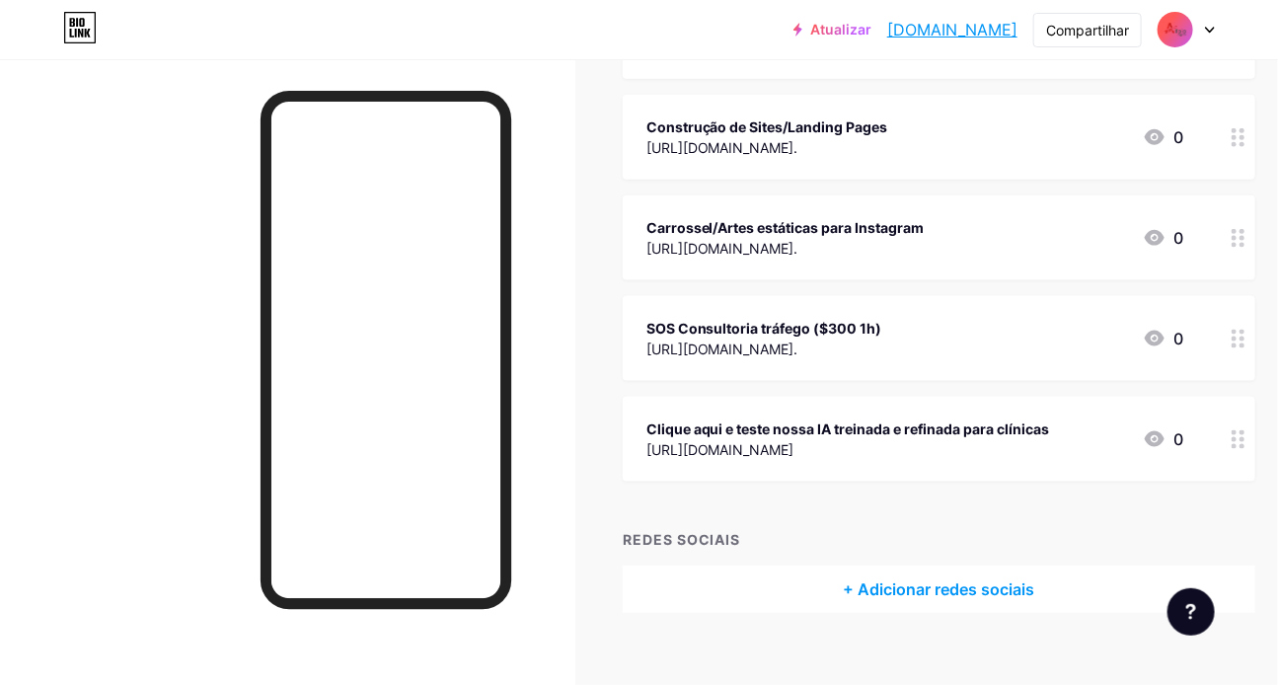
scroll to position [833, 0]
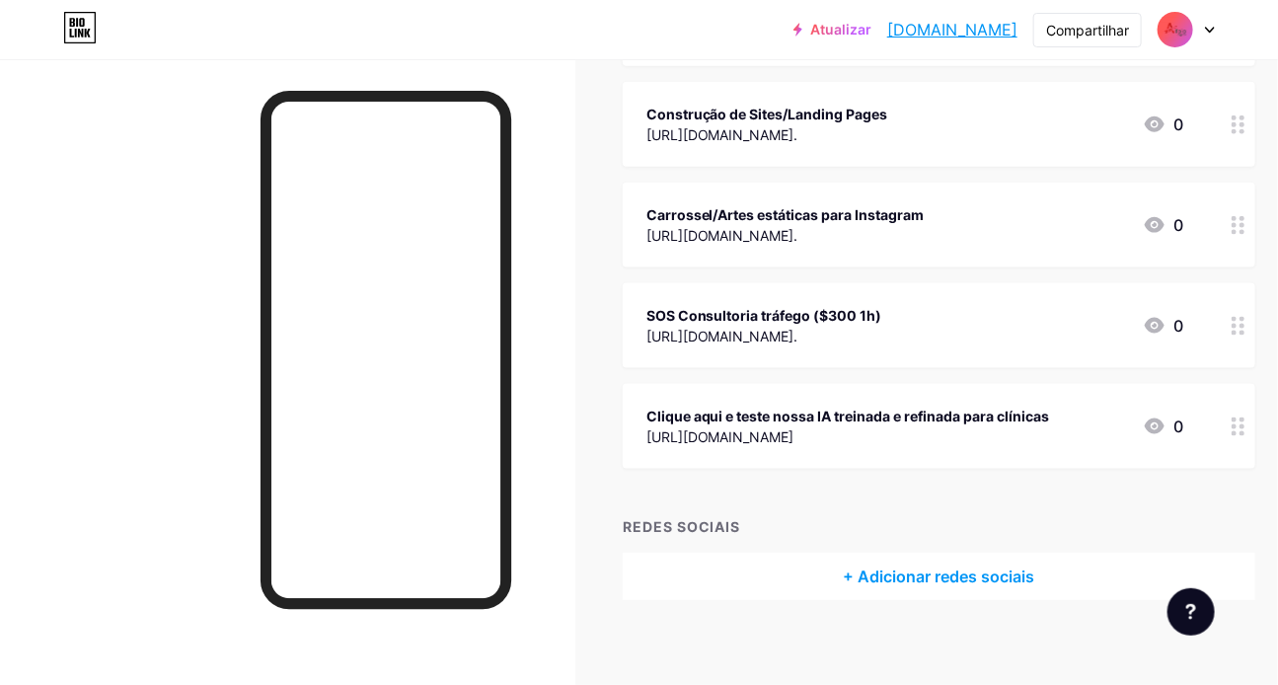
click at [882, 314] on div "SOS Consultoria tráfego ($300 1h)" at bounding box center [764, 315] width 236 height 21
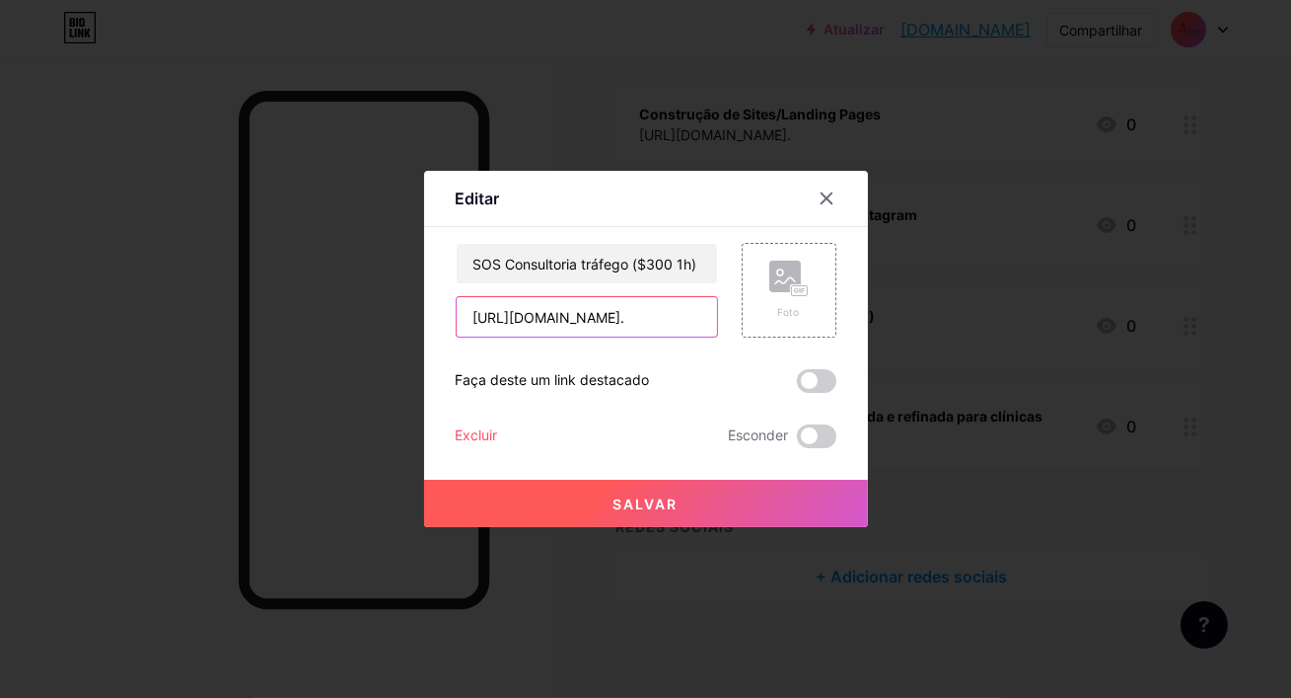
drag, startPoint x: 678, startPoint y: 315, endPoint x: 585, endPoint y: 314, distance: 92.7
click at [585, 314] on input "[URL][DOMAIN_NAME]." at bounding box center [587, 316] width 260 height 39
click at [685, 504] on button "Salvar" at bounding box center [646, 502] width 444 height 47
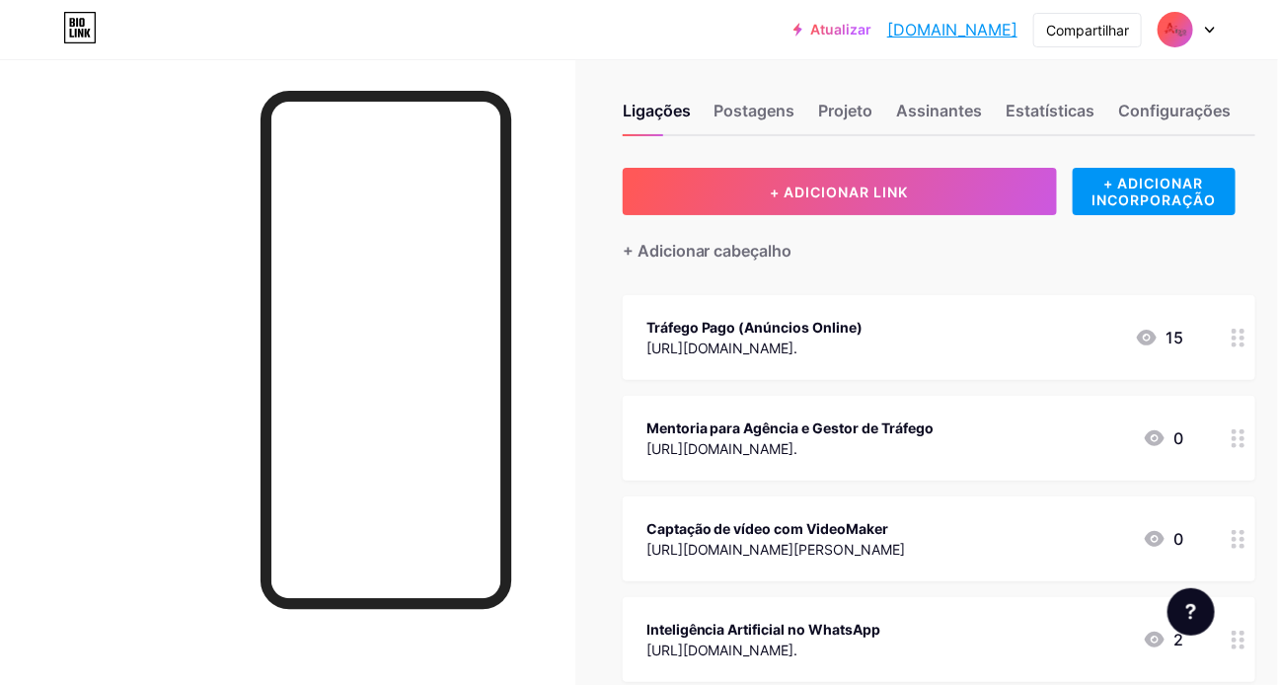
scroll to position [23, 0]
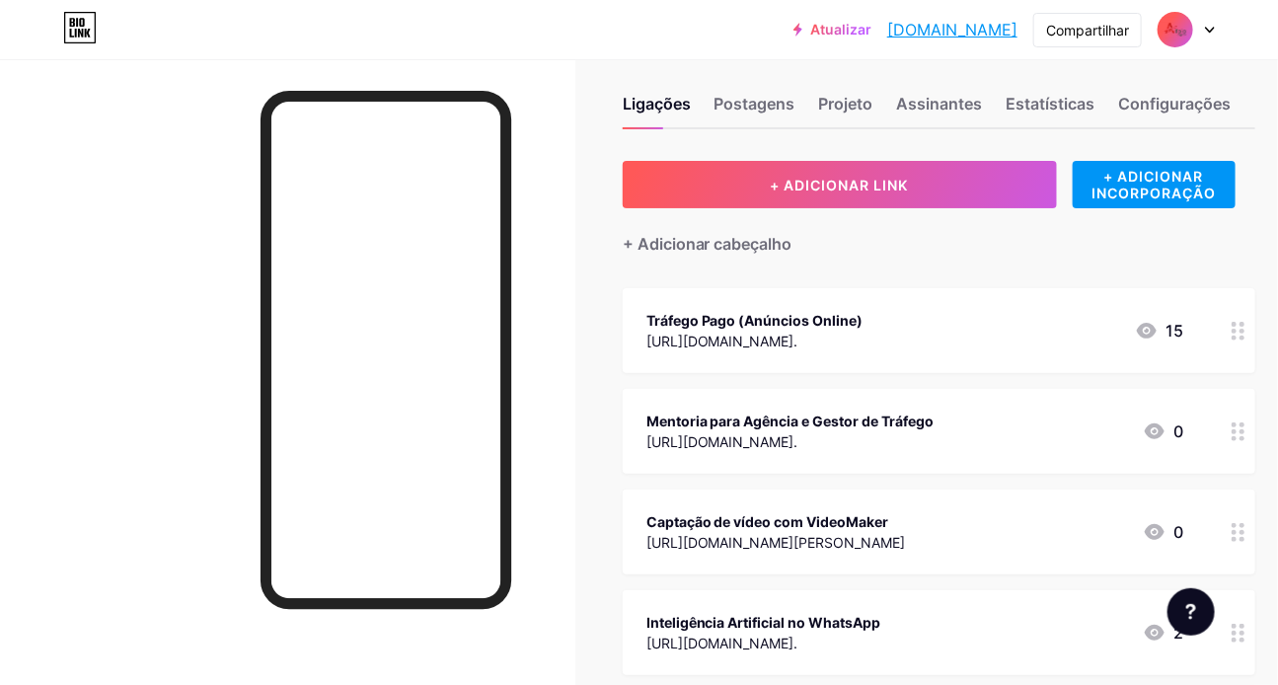
click at [810, 327] on font "Tráfego Pago (Anúncios Online)" at bounding box center [754, 320] width 217 height 17
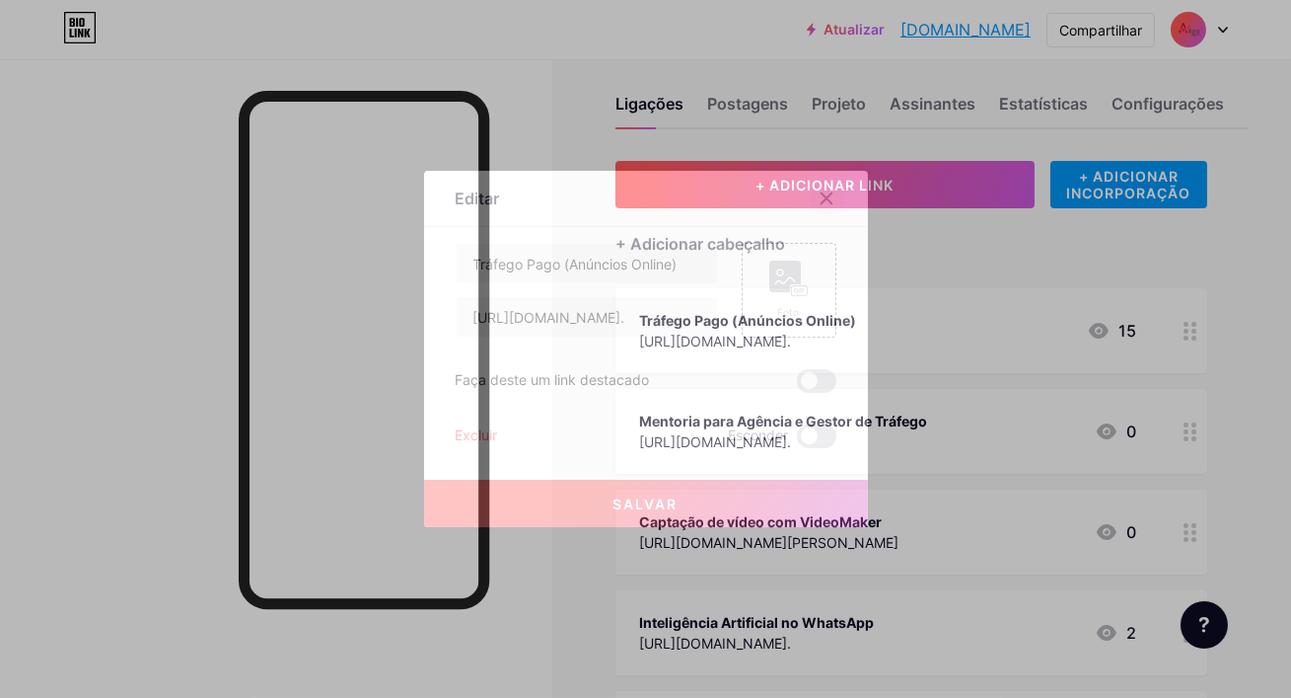
click at [836, 203] on div at bounding box center [827, 199] width 36 height 36
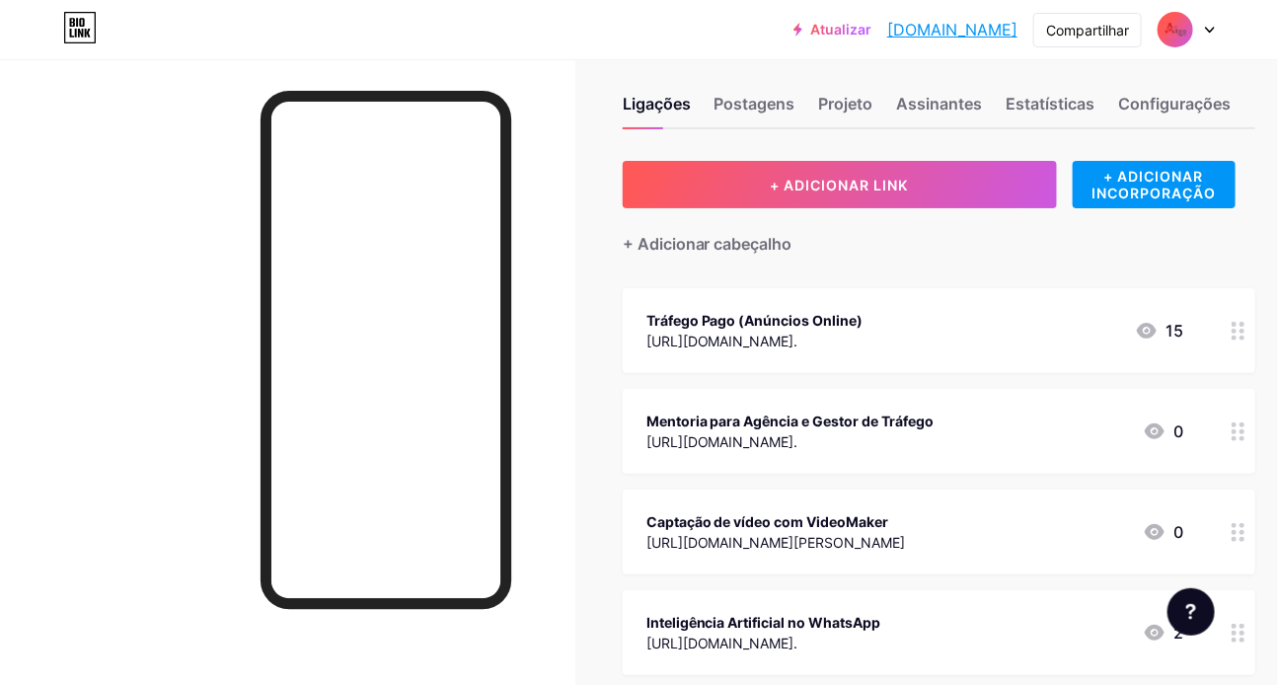
scroll to position [0, 0]
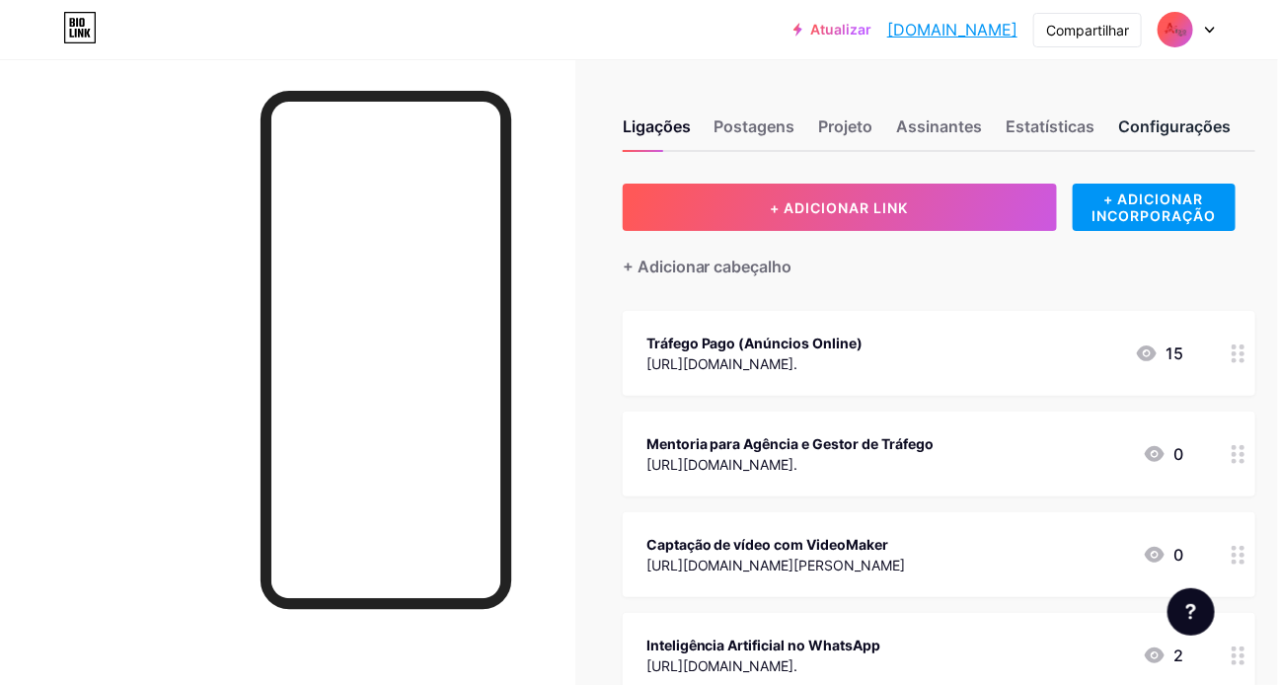
click at [1160, 148] on div "Configurações" at bounding box center [1175, 132] width 112 height 36
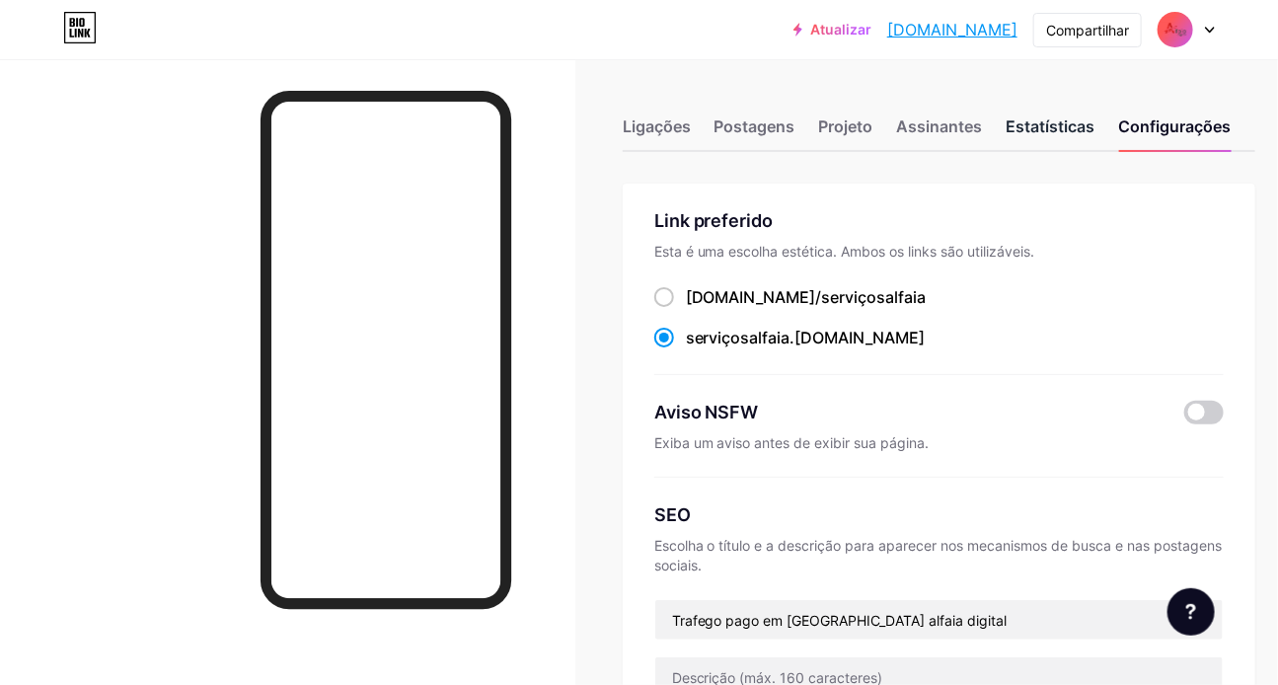
click at [1051, 126] on font "Estatísticas" at bounding box center [1050, 126] width 89 height 20
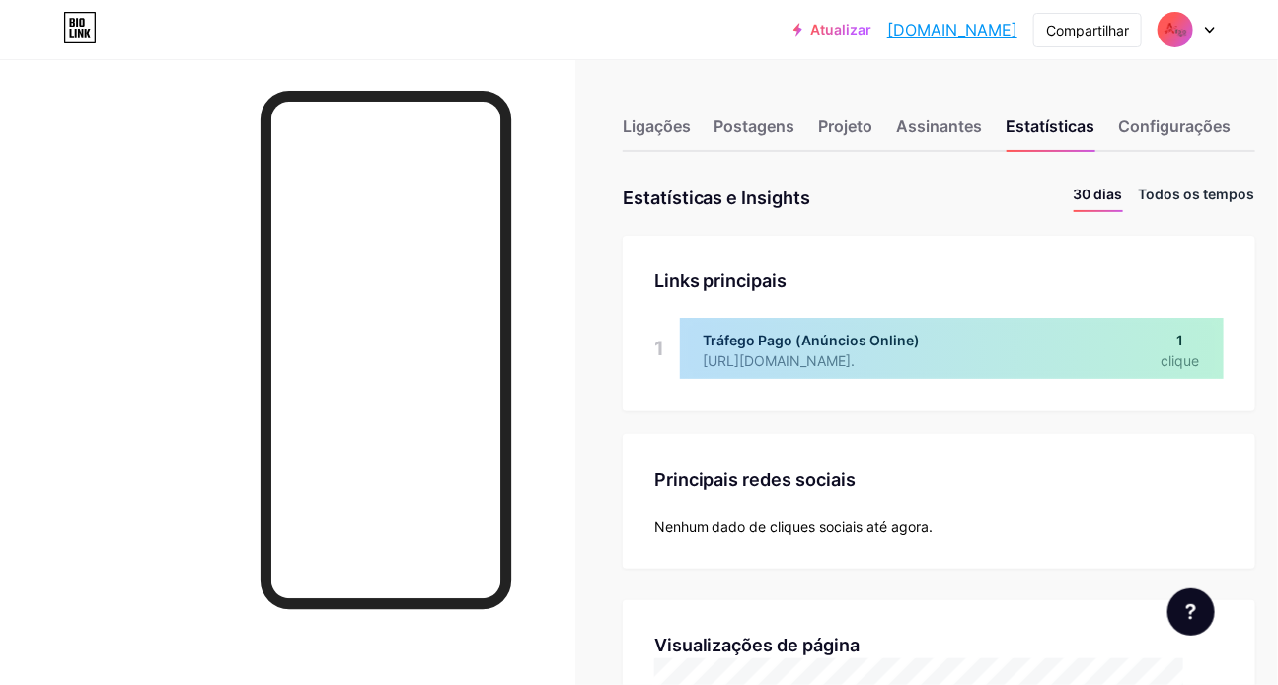
click at [1139, 187] on font "Todos os tempos" at bounding box center [1197, 193] width 116 height 17
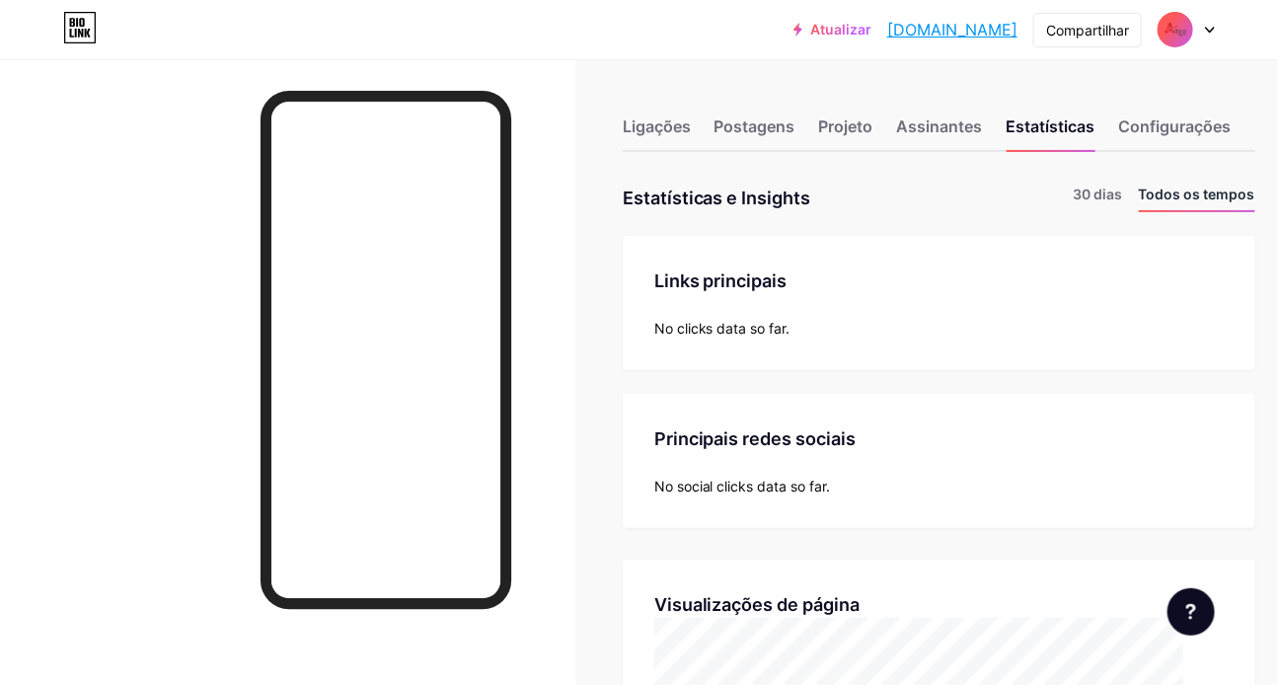
scroll to position [684, 1278]
click at [1073, 195] on font "30 dias" at bounding box center [1097, 193] width 49 height 17
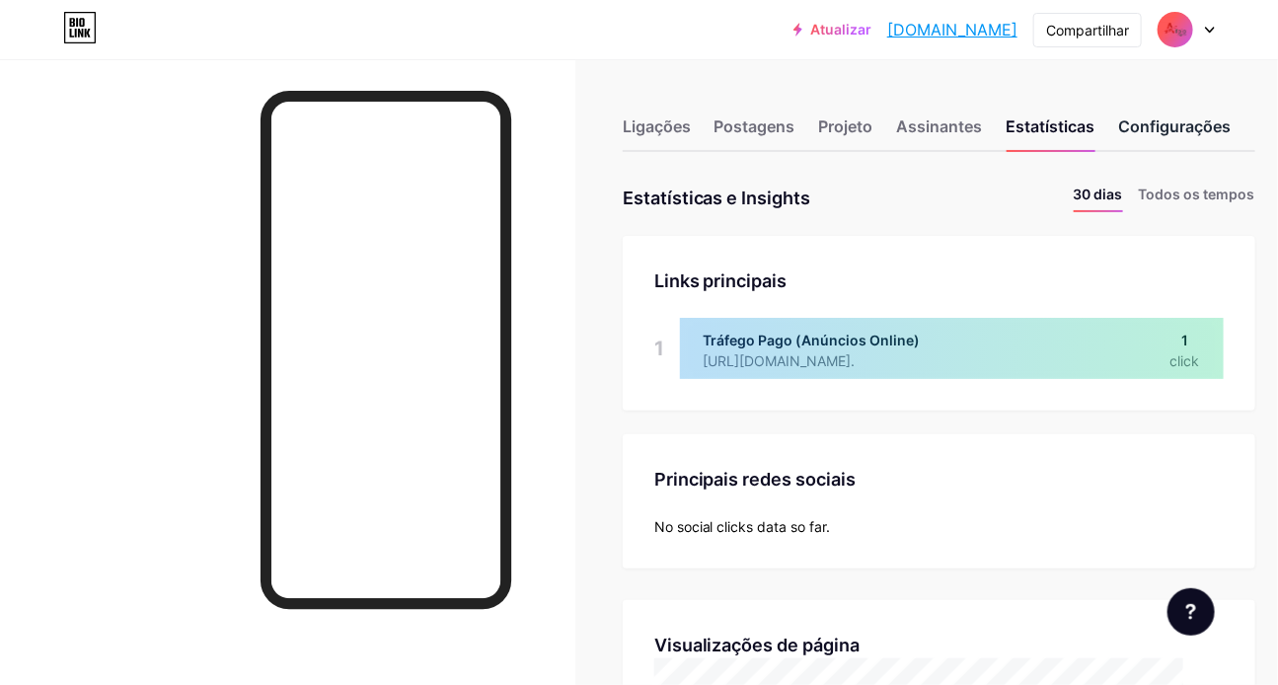
click at [1205, 130] on font "Configurações" at bounding box center [1175, 126] width 112 height 20
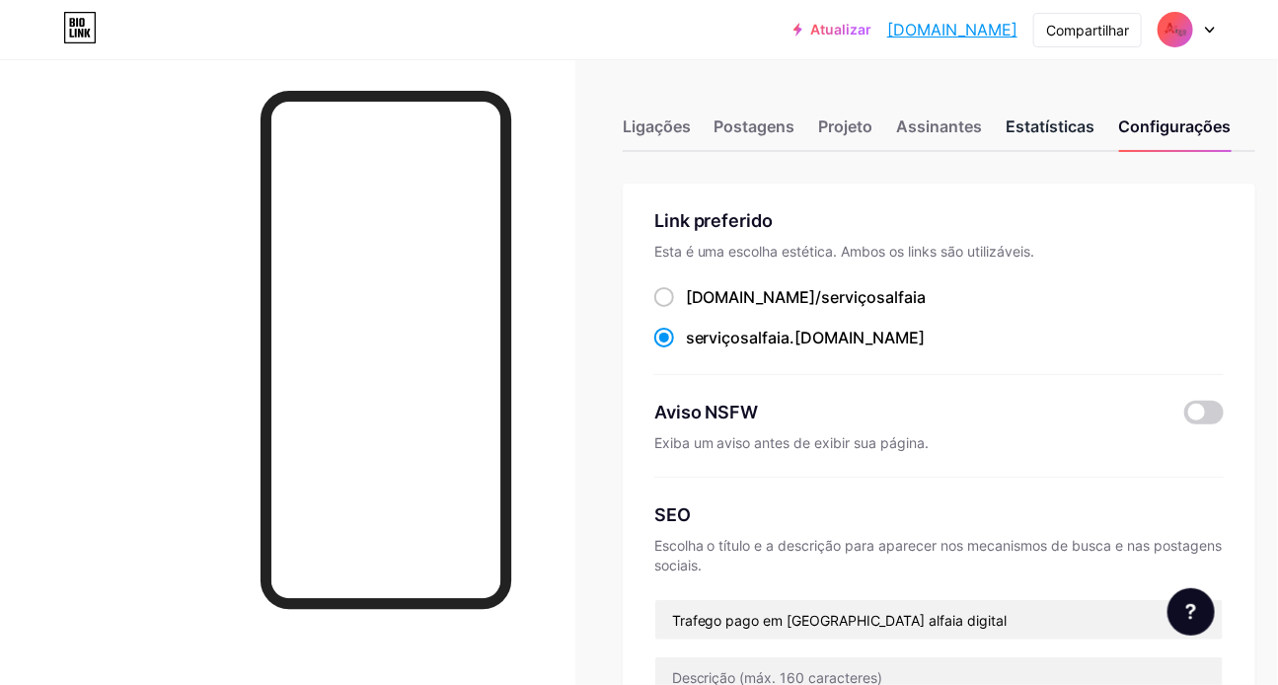
click at [1055, 131] on font "Estatísticas" at bounding box center [1050, 126] width 89 height 20
